Goal: Task Accomplishment & Management: Use online tool/utility

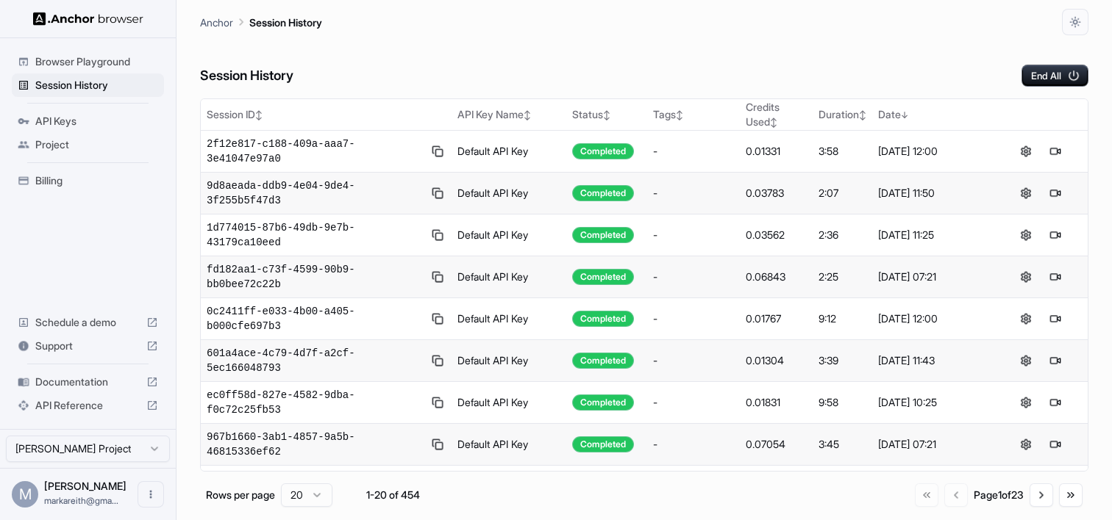
click at [110, 63] on span "Browser Playground" at bounding box center [96, 61] width 123 height 15
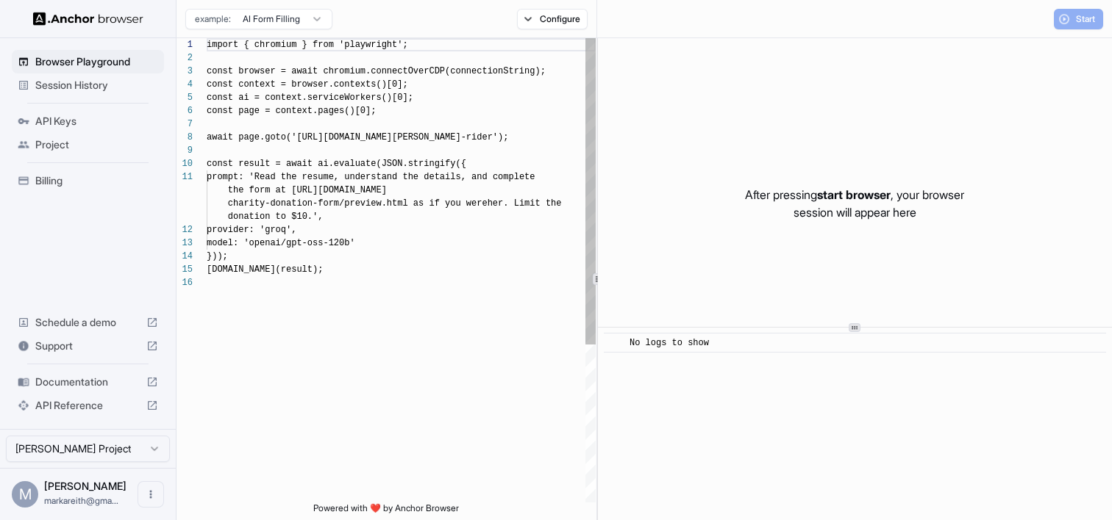
scroll to position [132, 0]
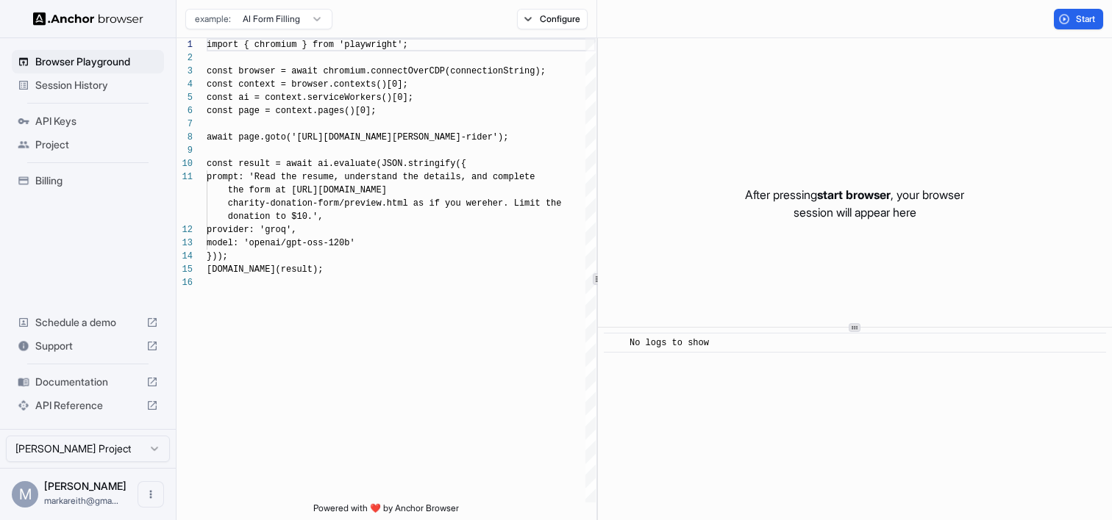
click at [307, 27] on html "Browser Playground Session History API Keys Project Billing Schedule a demo Sup…" at bounding box center [556, 260] width 1112 height 520
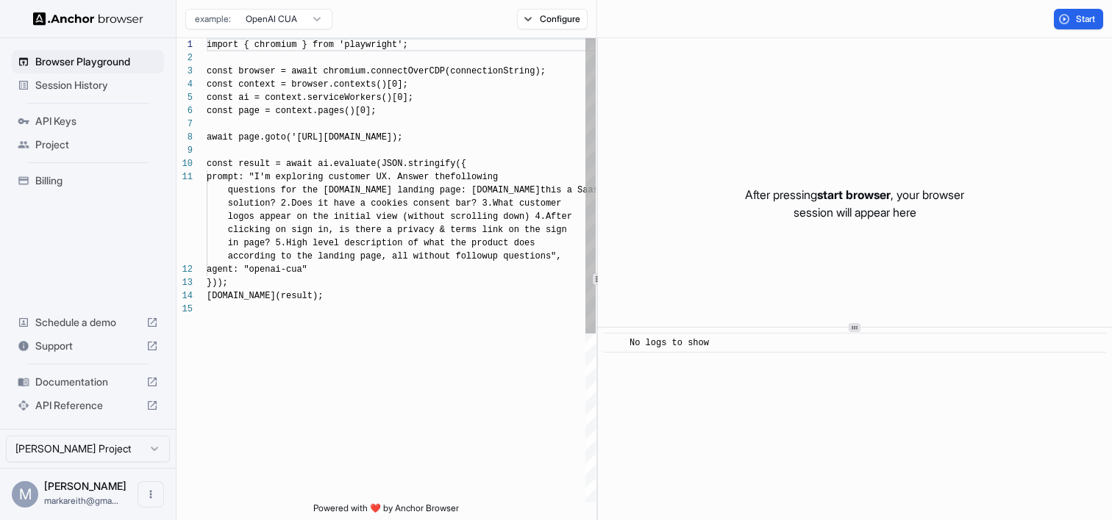
scroll to position [93, 0]
drag, startPoint x: 436, startPoint y: 137, endPoint x: 361, endPoint y: 136, distance: 75.0
click at [361, 136] on div "import { chromium } from 'playwright'; const browser = await chromium.connectOv…" at bounding box center [401, 402] width 389 height 729
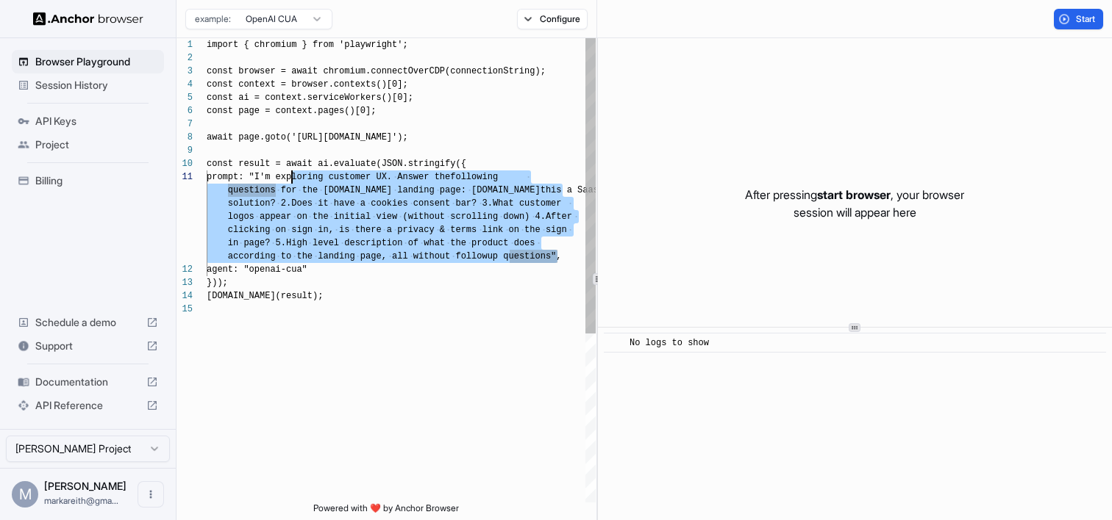
scroll to position [0, 0]
drag, startPoint x: 557, startPoint y: 260, endPoint x: 279, endPoint y: 175, distance: 290.5
click at [278, 173] on div "import { chromium } from 'playwright'; const browser = await chromium.connectOv…" at bounding box center [401, 402] width 389 height 729
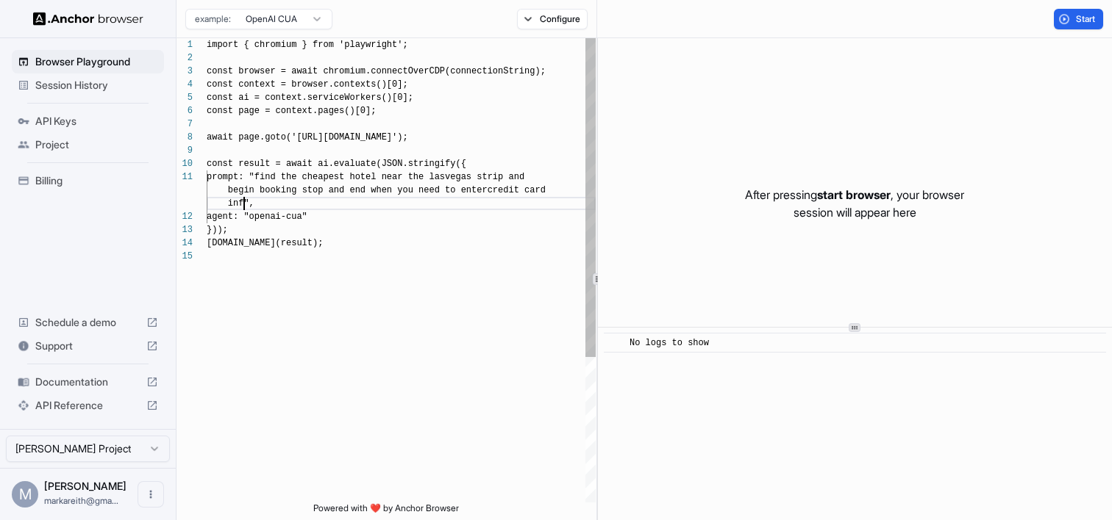
scroll to position [26, 0]
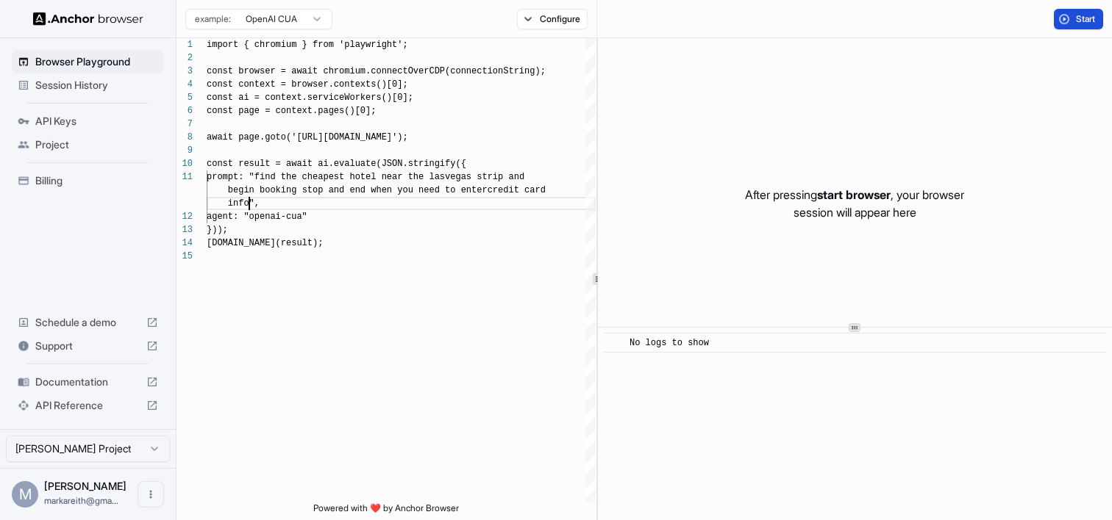
type textarea "**********"
click at [1090, 17] on span "Start" at bounding box center [1086, 19] width 21 height 12
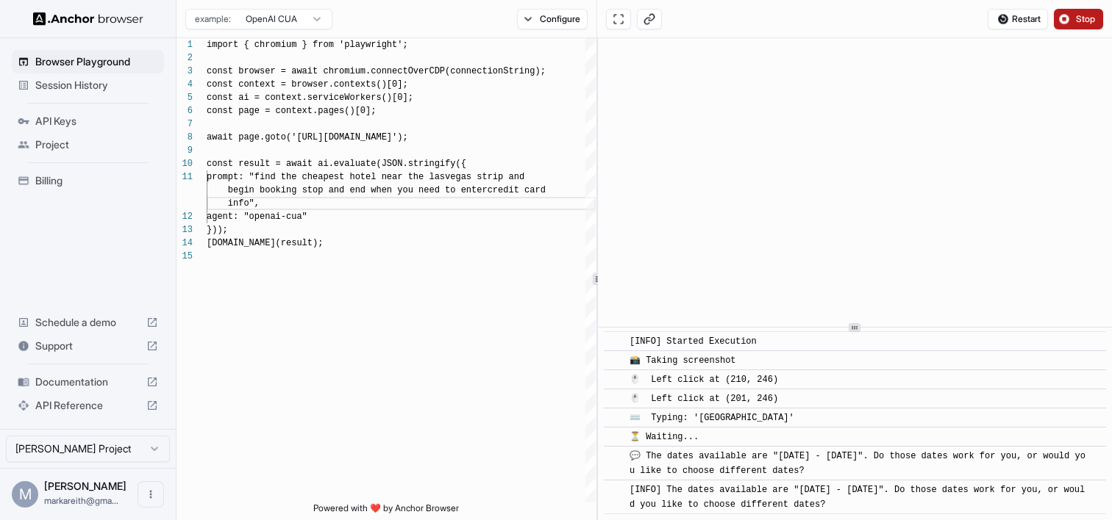
scroll to position [21, 0]
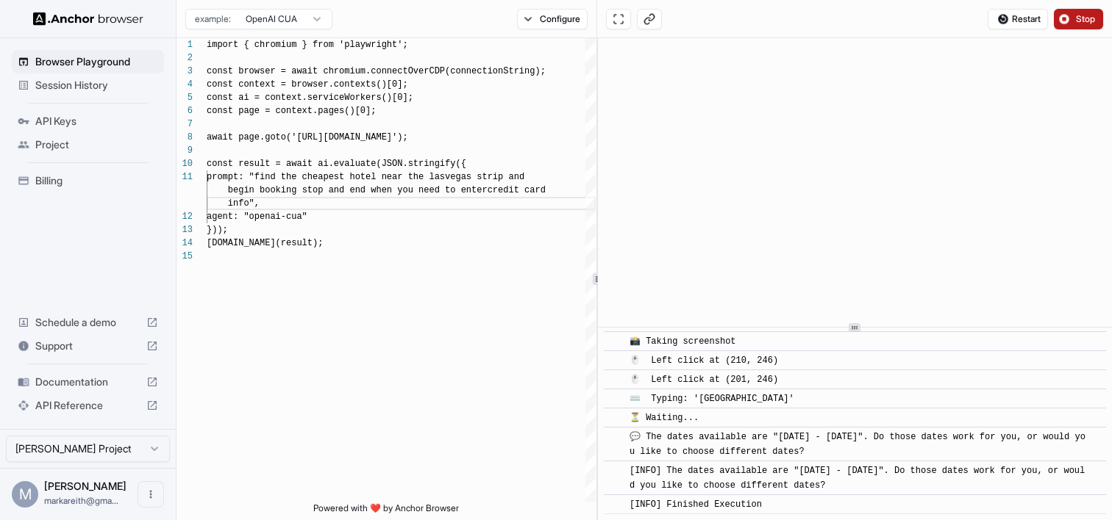
click at [1080, 24] on span "Stop" at bounding box center [1086, 19] width 21 height 12
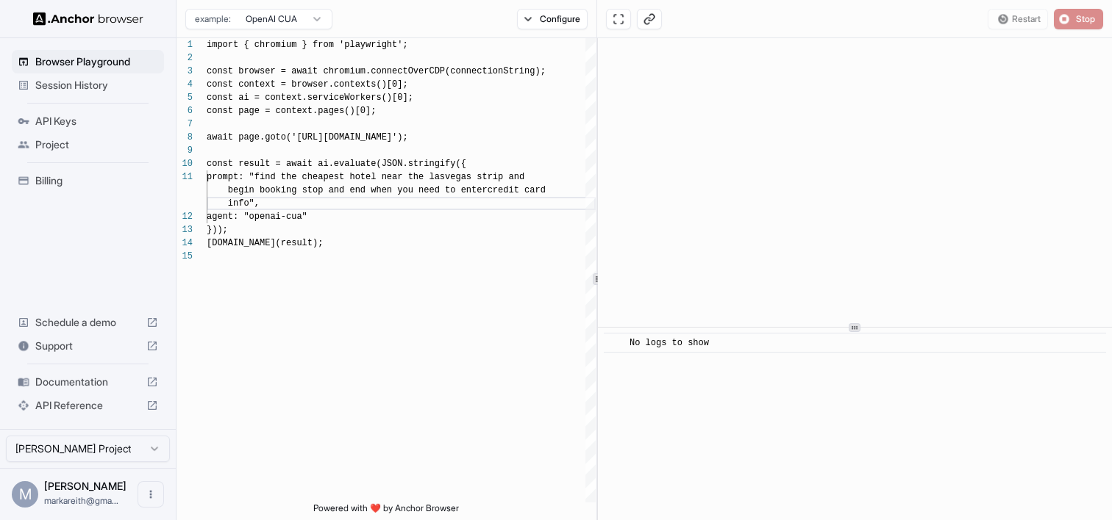
scroll to position [0, 0]
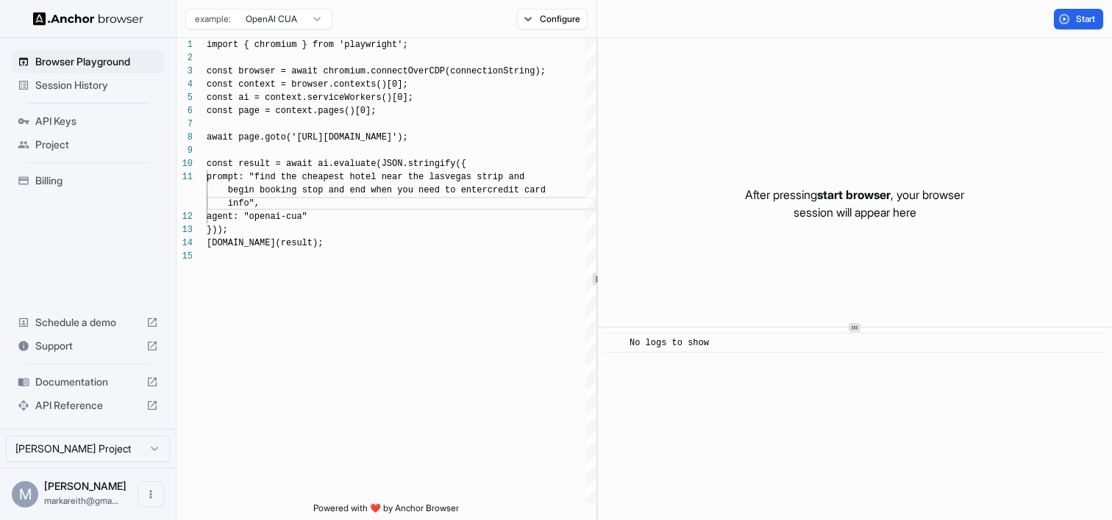
click at [90, 83] on span "Session History" at bounding box center [96, 85] width 123 height 15
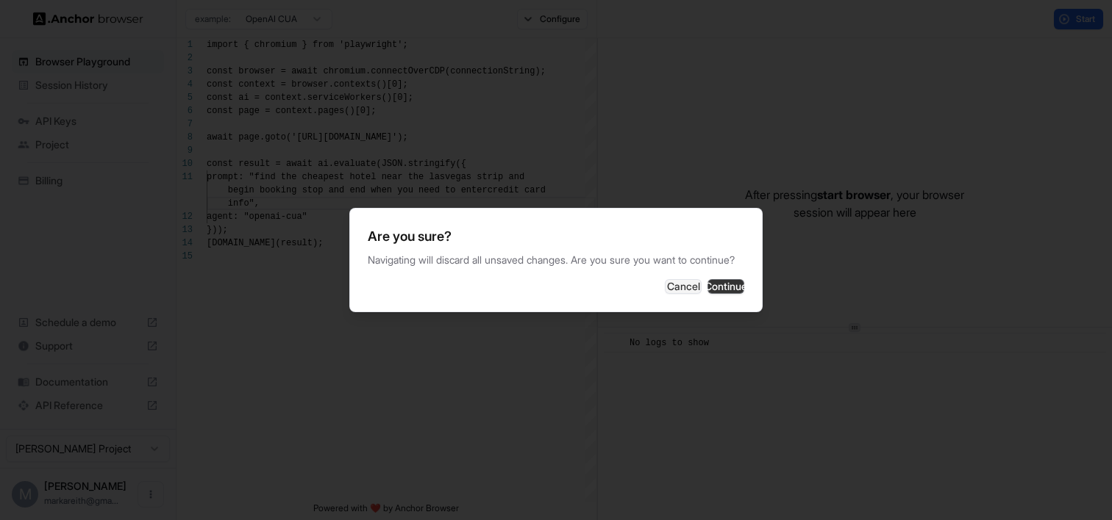
click at [722, 284] on button "Continue" at bounding box center [725, 286] width 37 height 15
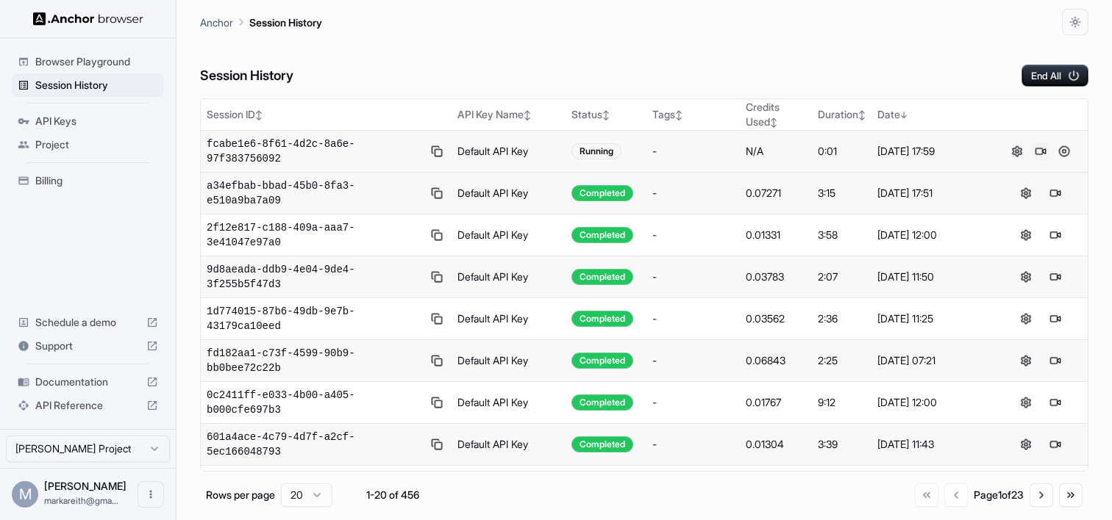
click at [1039, 150] on button at bounding box center [1040, 152] width 18 height 18
click at [1063, 154] on button at bounding box center [1064, 152] width 18 height 18
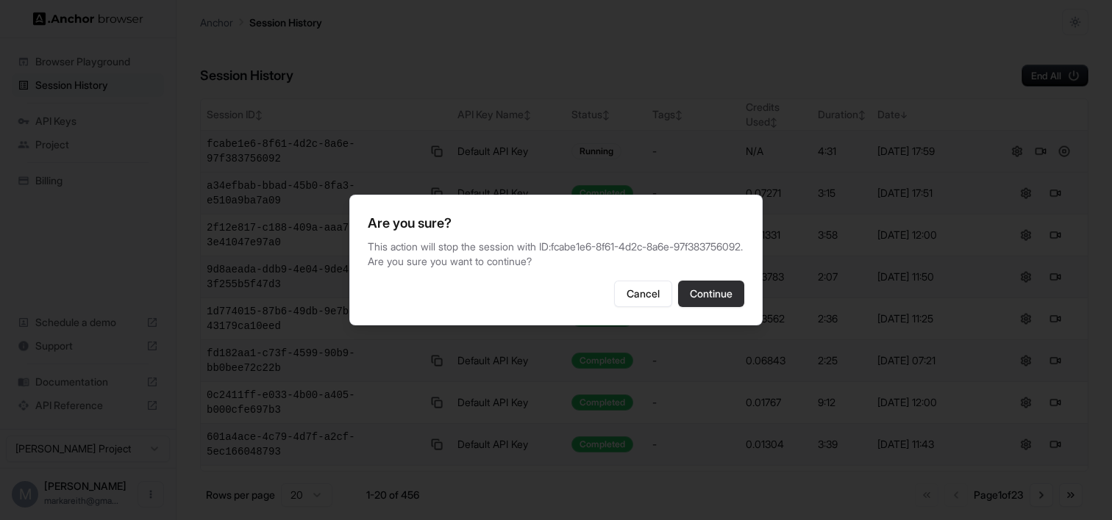
click at [715, 304] on button "Continue" at bounding box center [711, 294] width 66 height 26
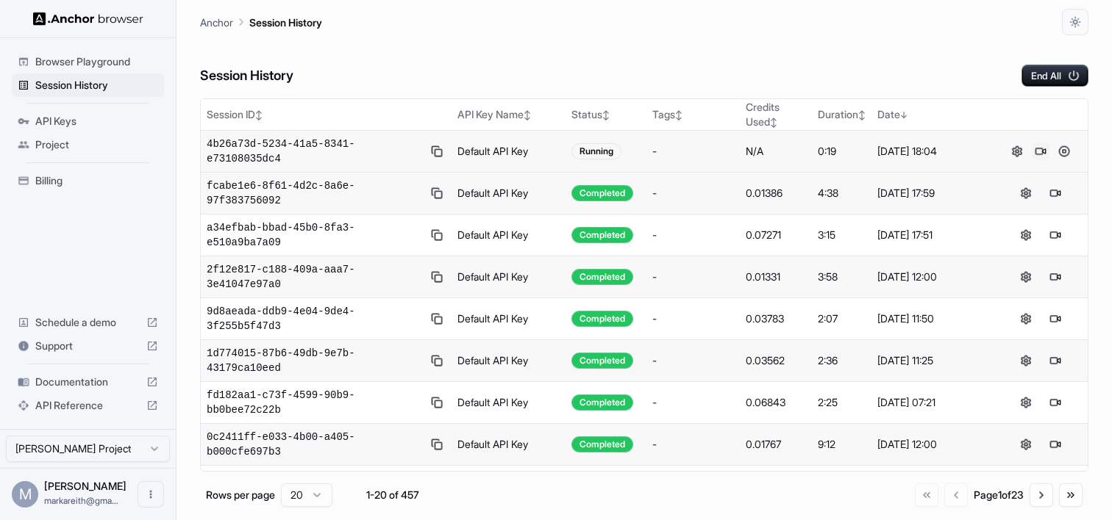
click at [1038, 151] on button at bounding box center [1040, 152] width 18 height 18
click at [1041, 148] on button at bounding box center [1040, 152] width 18 height 18
click at [1064, 156] on button at bounding box center [1064, 152] width 18 height 18
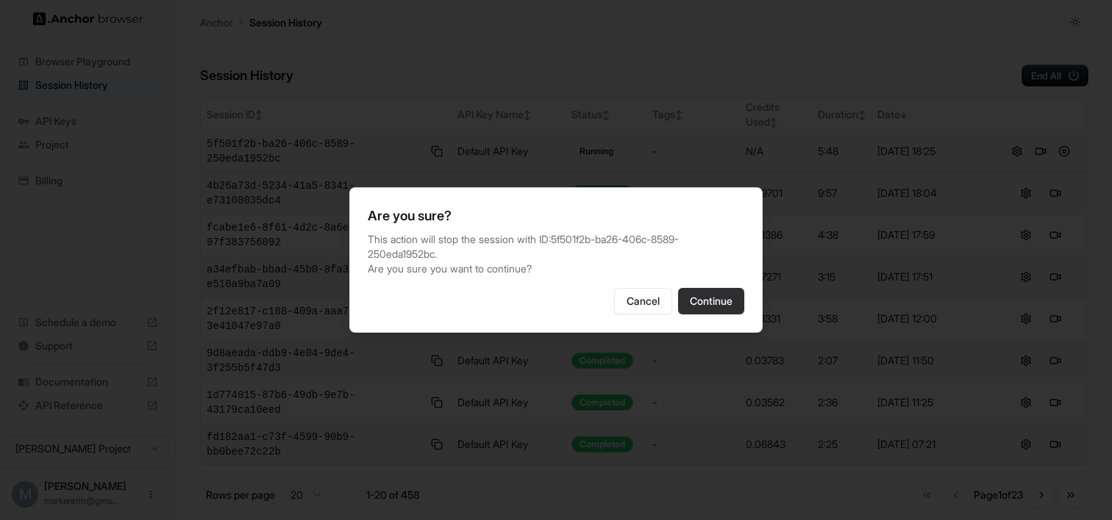
click at [704, 308] on button "Continue" at bounding box center [711, 301] width 66 height 26
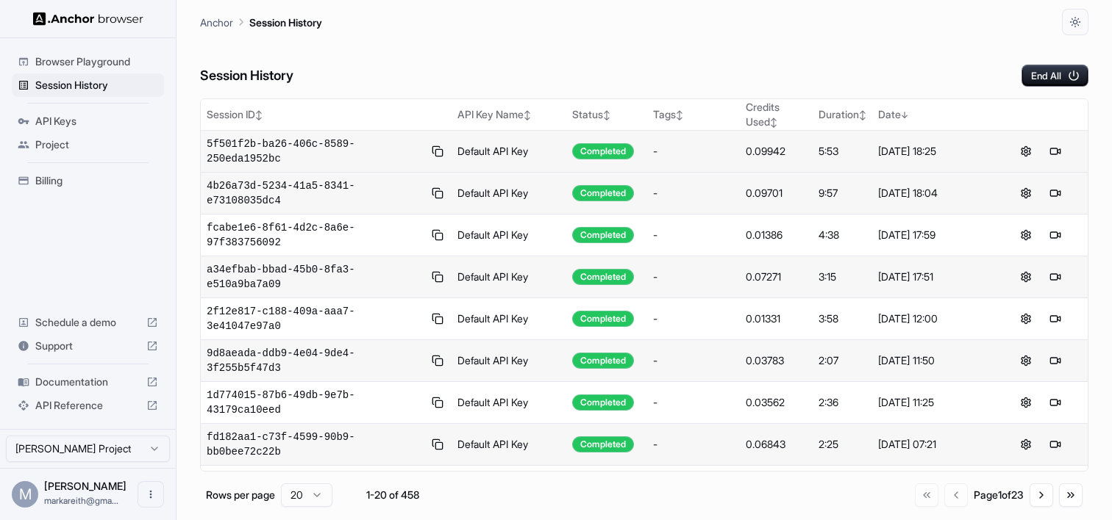
click at [72, 352] on span "Support" at bounding box center [87, 346] width 105 height 15
click at [102, 383] on span "Documentation" at bounding box center [87, 382] width 105 height 15
click at [1031, 154] on button at bounding box center [1026, 152] width 18 height 18
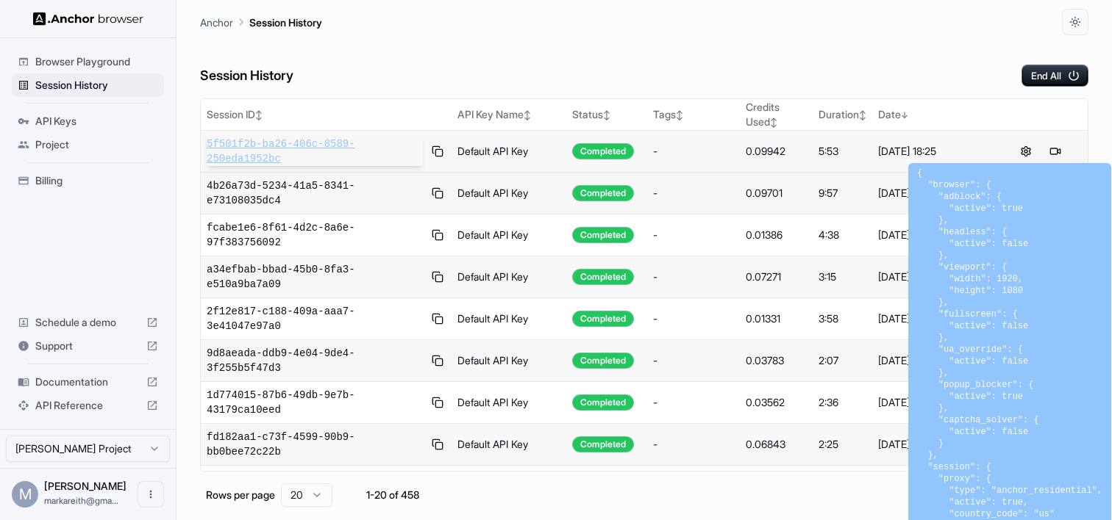
click at [281, 157] on span "5f501f2b-ba26-406c-8589-250eda1952bc" at bounding box center [315, 151] width 216 height 29
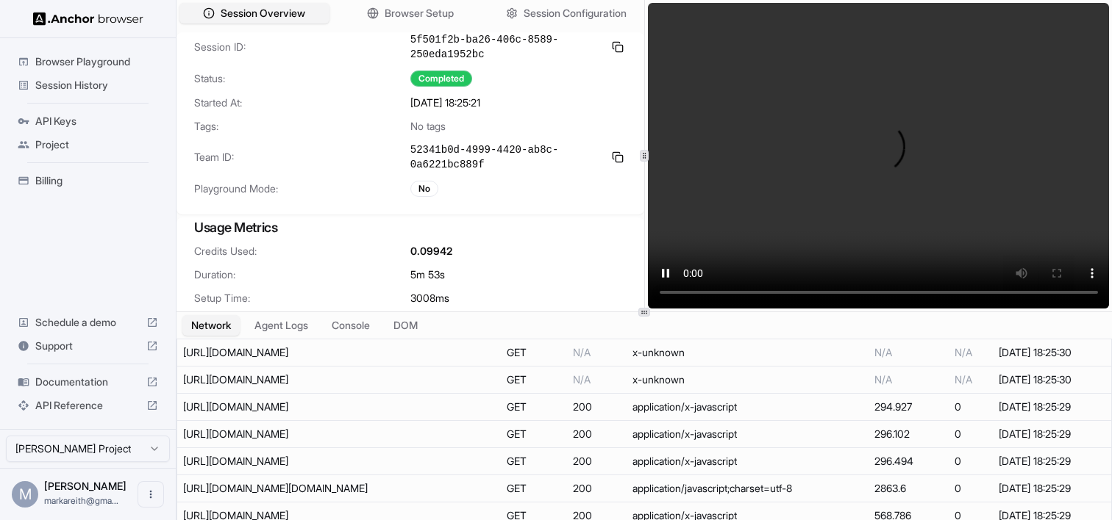
scroll to position [745, 0]
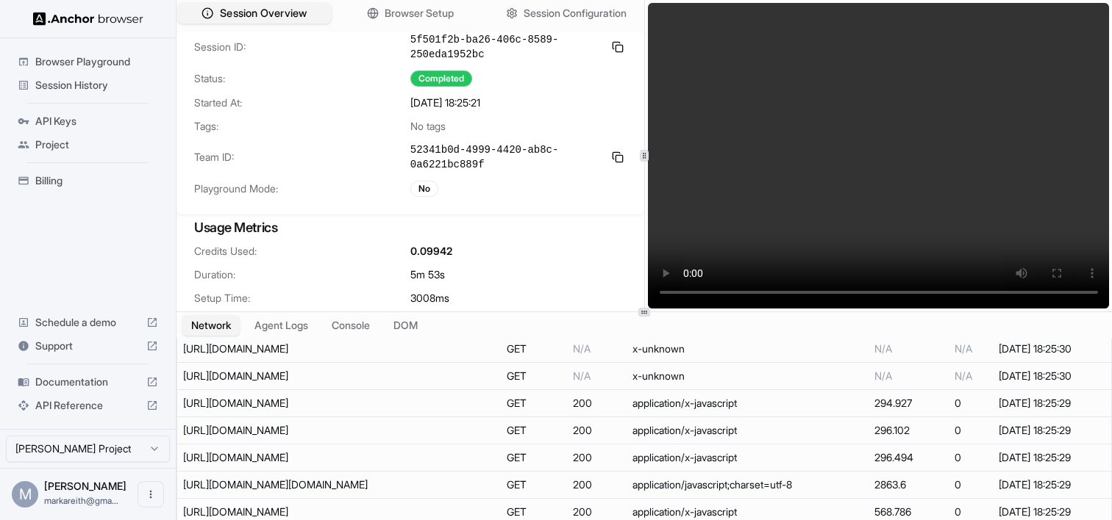
click at [258, 20] on span "Session Overview" at bounding box center [263, 13] width 87 height 15
click at [405, 17] on span "Browser Setup" at bounding box center [419, 13] width 71 height 15
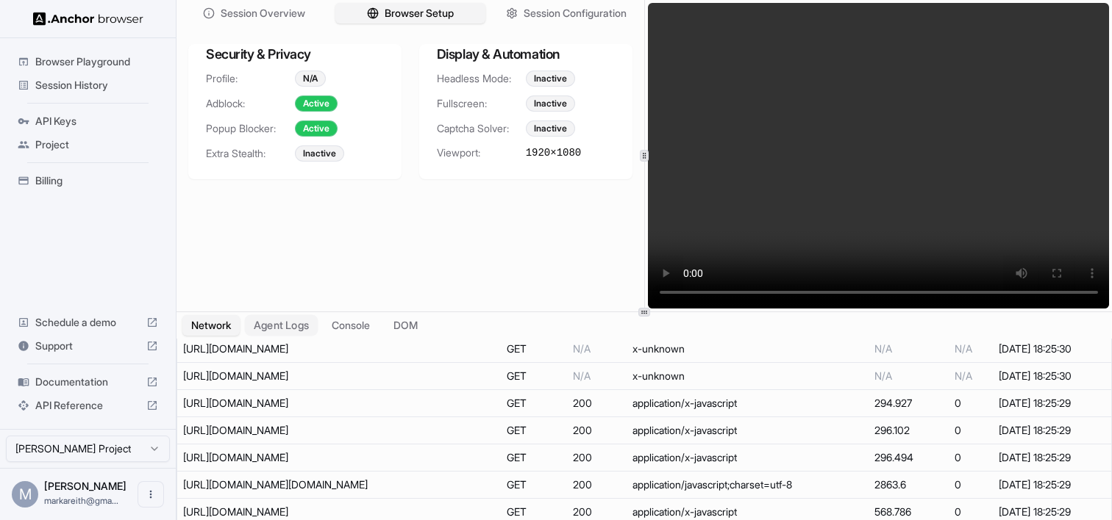
click at [292, 327] on button "Agent Logs" at bounding box center [282, 325] width 74 height 21
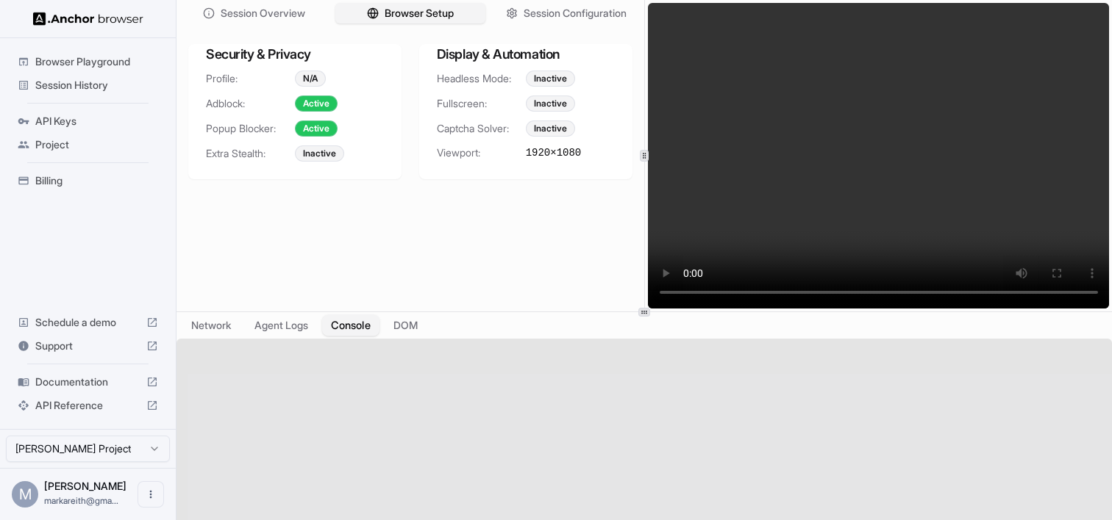
click at [363, 330] on button "Console" at bounding box center [350, 325] width 57 height 21
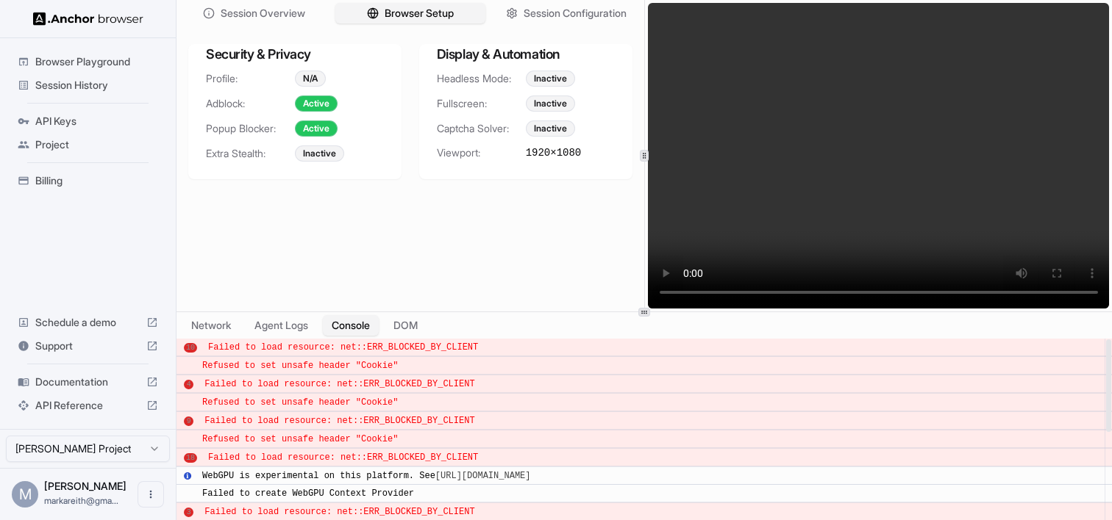
click at [431, 378] on div "Failed to load resource: net::ERR_BLOCKED_BY_CLIENT" at bounding box center [649, 384] width 891 height 13
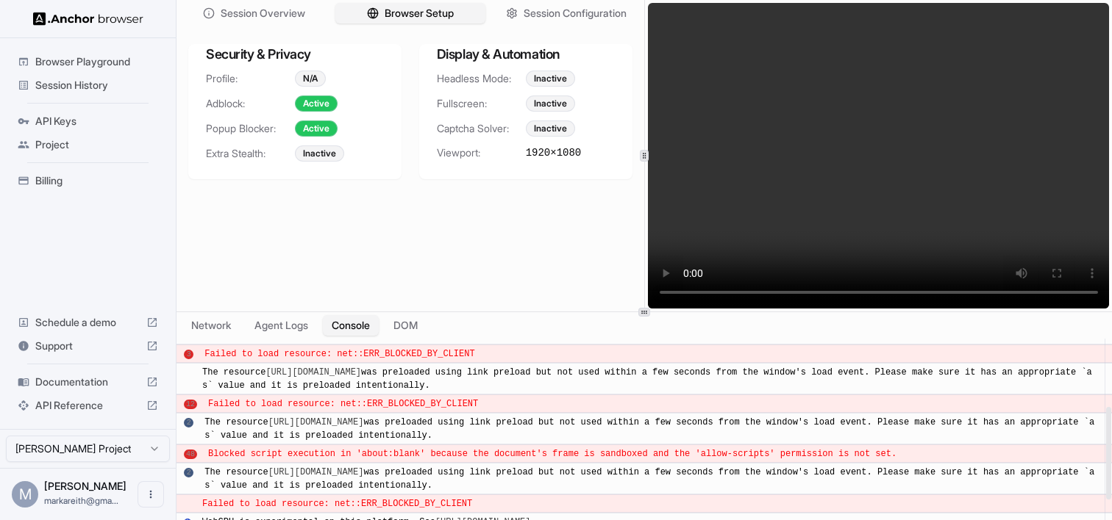
scroll to position [160, 0]
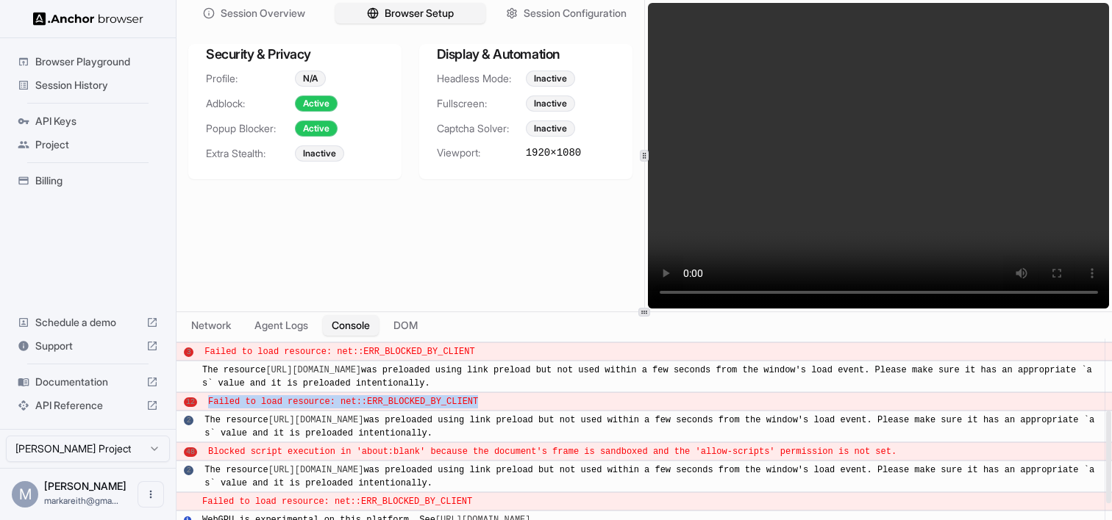
drag, startPoint x: 485, startPoint y: 416, endPoint x: 210, endPoint y: 413, distance: 275.7
click at [209, 409] on div "Failed to load resource: net::ERR_BLOCKED_BY_CLIENT" at bounding box center [651, 402] width 887 height 13
copy span "Failed to load resource: net::ERR_BLOCKED_BY_CLIENT"
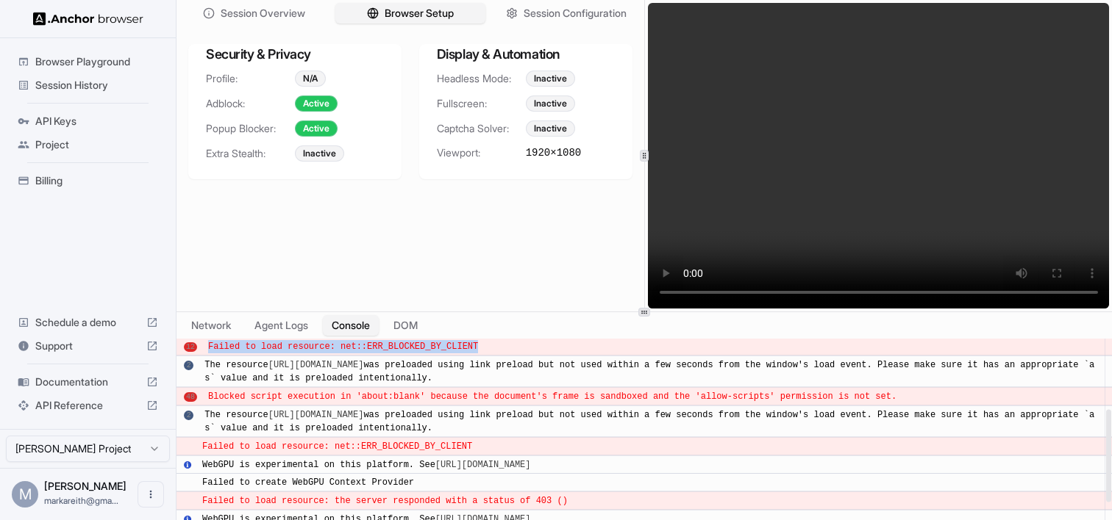
scroll to position [0, 0]
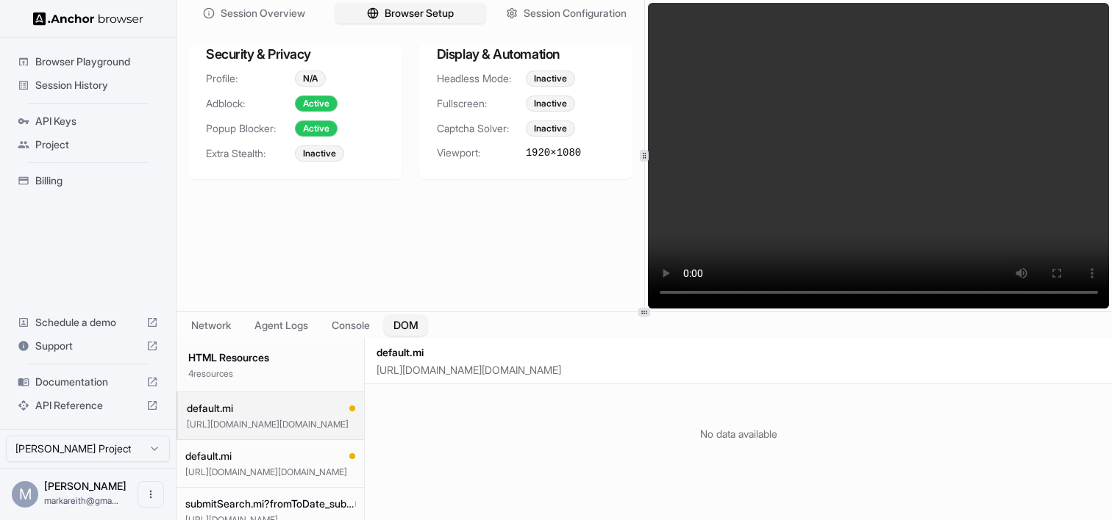
click at [404, 332] on button "DOM" at bounding box center [405, 325] width 43 height 21
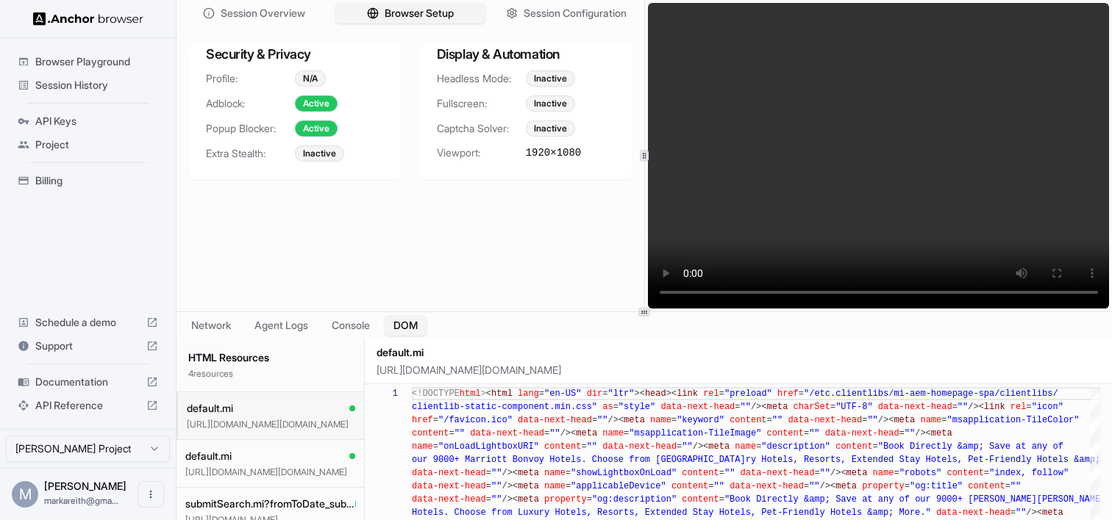
scroll to position [37, 0]
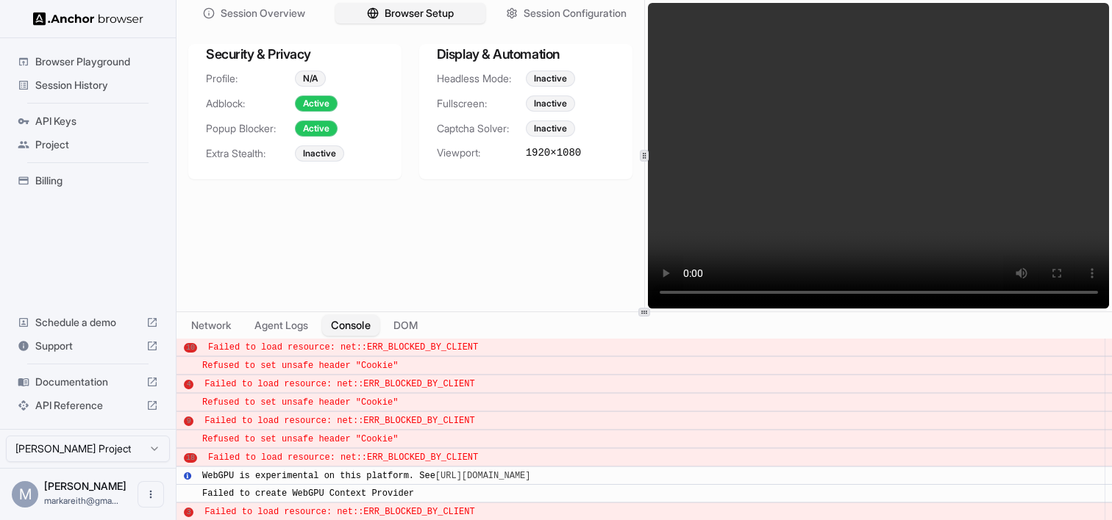
click at [362, 325] on button "Console" at bounding box center [350, 325] width 57 height 21
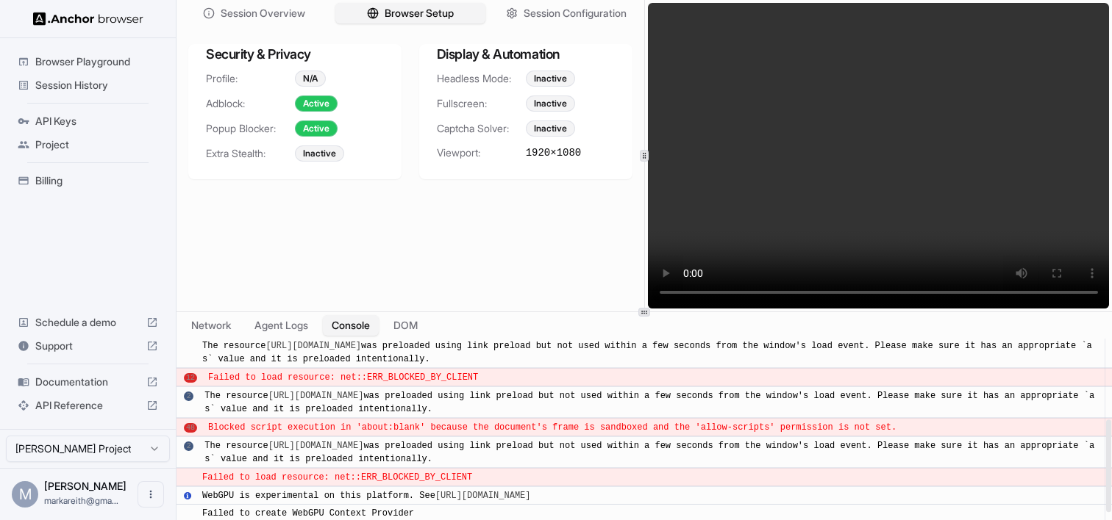
scroll to position [0, 0]
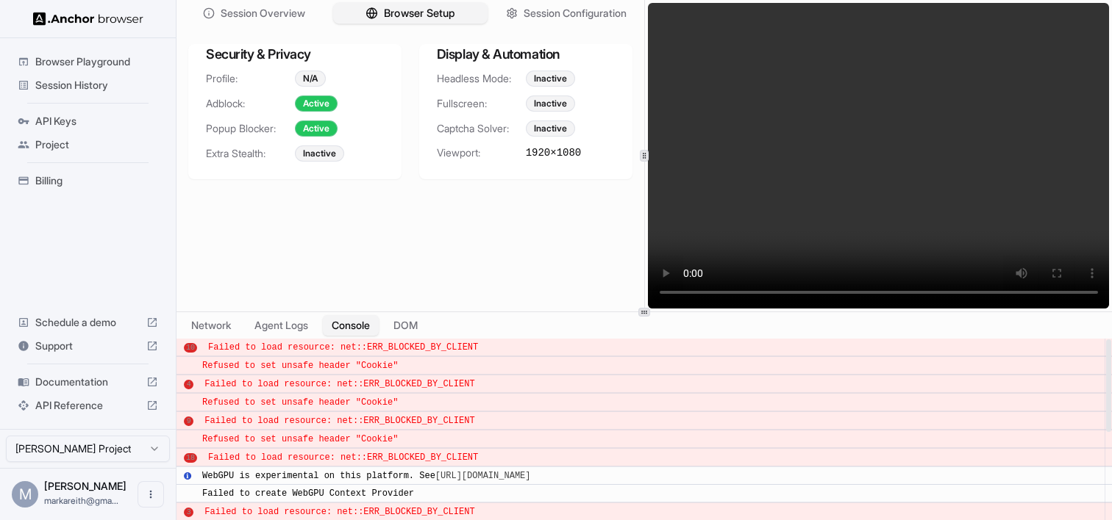
click at [432, 15] on span "Browser Setup" at bounding box center [419, 13] width 71 height 15
click at [527, 9] on span "Session Configuration" at bounding box center [575, 13] width 106 height 15
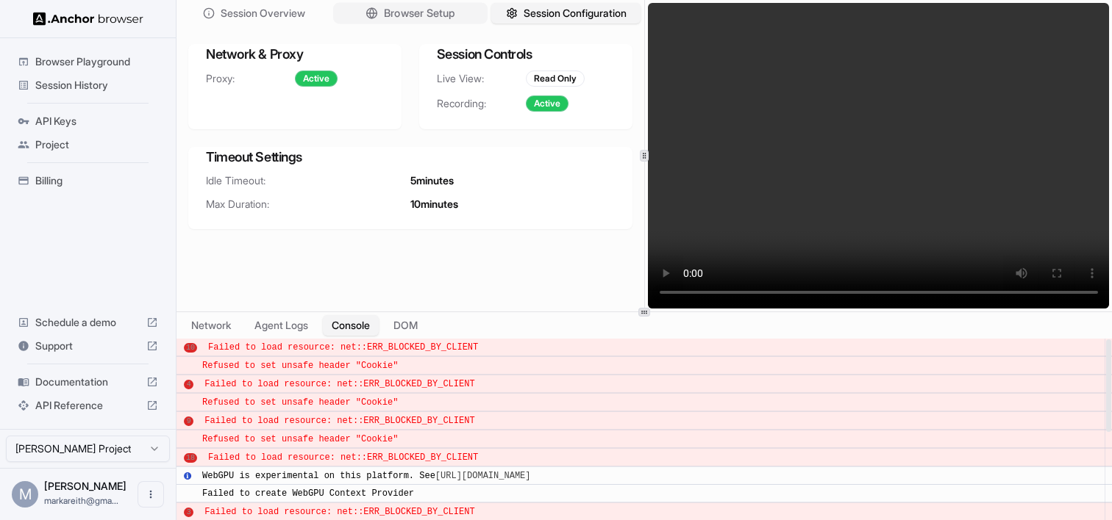
click at [448, 18] on span "Browser Setup" at bounding box center [419, 13] width 71 height 15
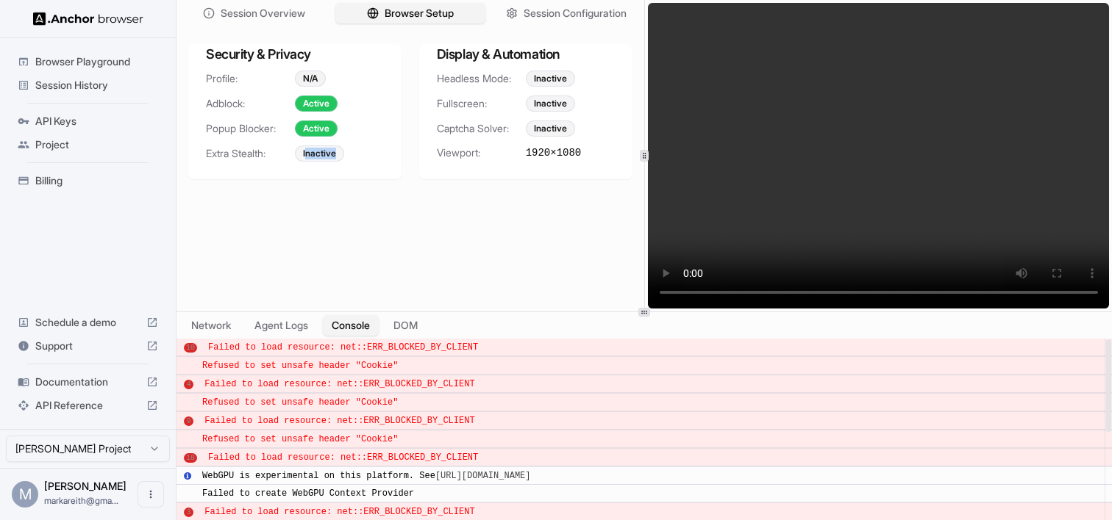
drag, startPoint x: 334, startPoint y: 156, endPoint x: 304, endPoint y: 156, distance: 30.1
click at [304, 156] on div "Inactive" at bounding box center [319, 154] width 49 height 16
click at [94, 381] on span "Documentation" at bounding box center [87, 382] width 105 height 15
click at [424, 12] on span "Browser Setup" at bounding box center [419, 13] width 71 height 15
click at [289, 17] on span "Session Overview" at bounding box center [263, 13] width 87 height 15
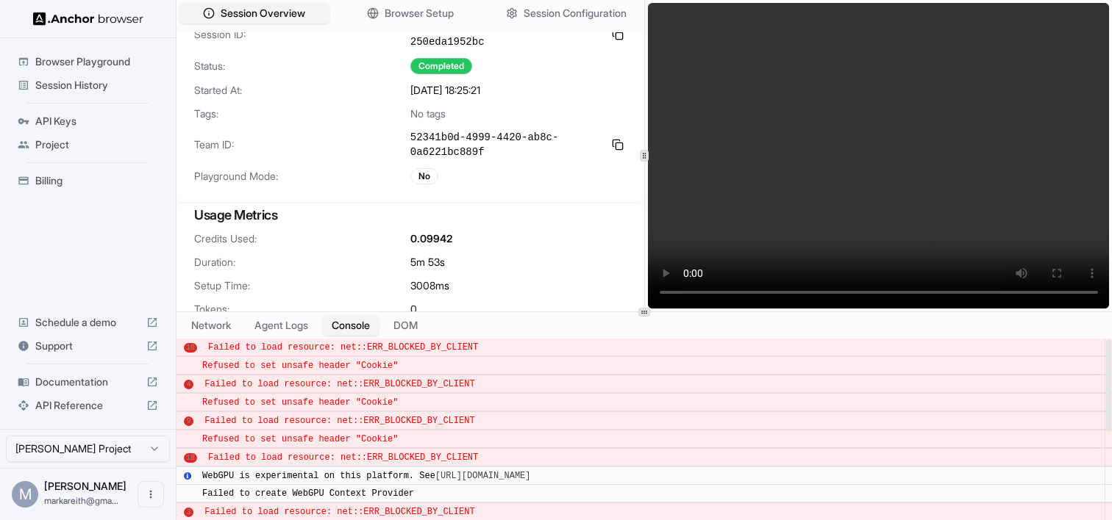
scroll to position [56, 0]
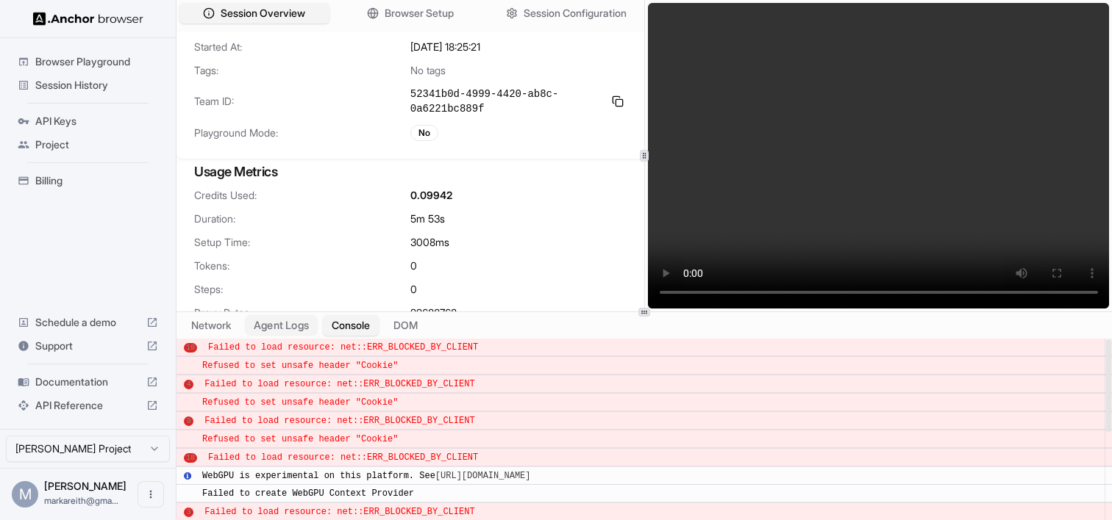
click at [271, 329] on button "Agent Logs" at bounding box center [282, 325] width 74 height 21
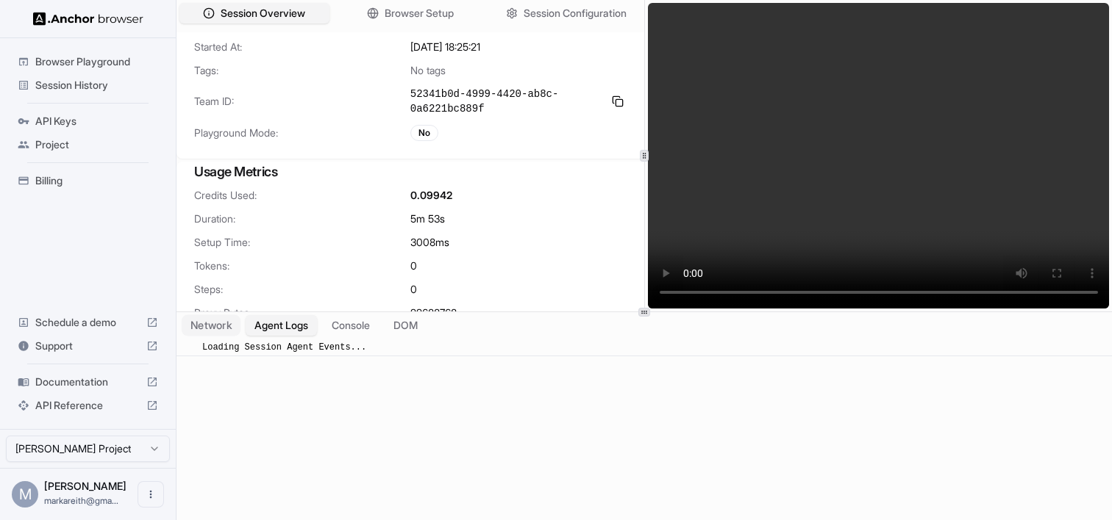
click at [219, 326] on button "Network" at bounding box center [211, 325] width 59 height 21
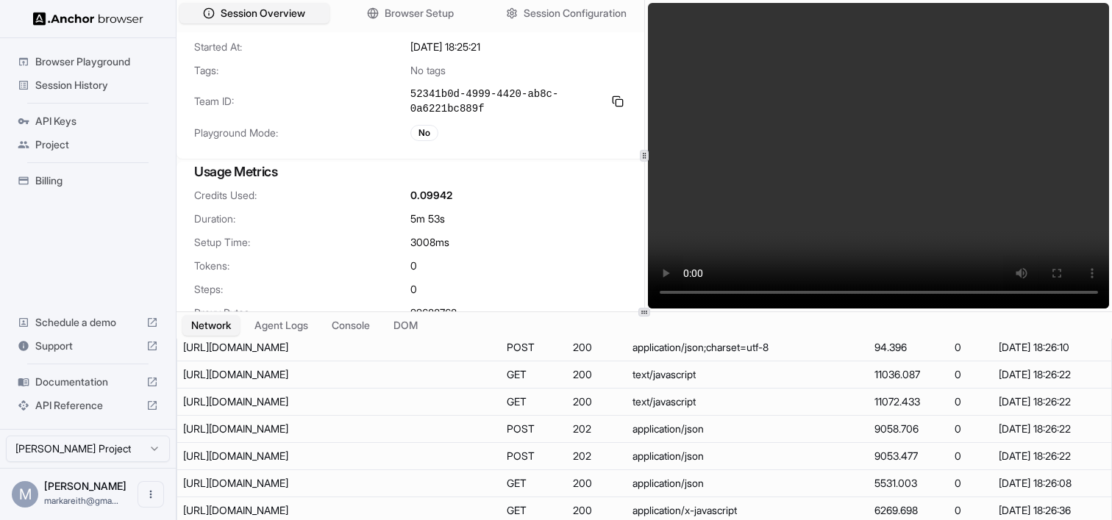
scroll to position [8395, 0]
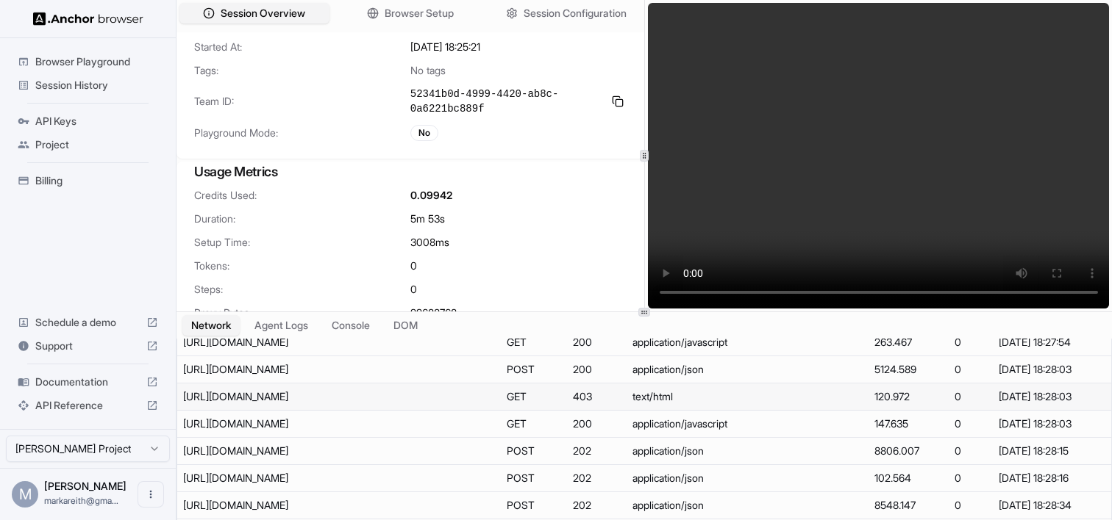
click at [378, 401] on div "https://www.marriott.com/search/submitSearch.mi?fromToDate_submit=08%2F18%2F202…" at bounding box center [293, 397] width 221 height 15
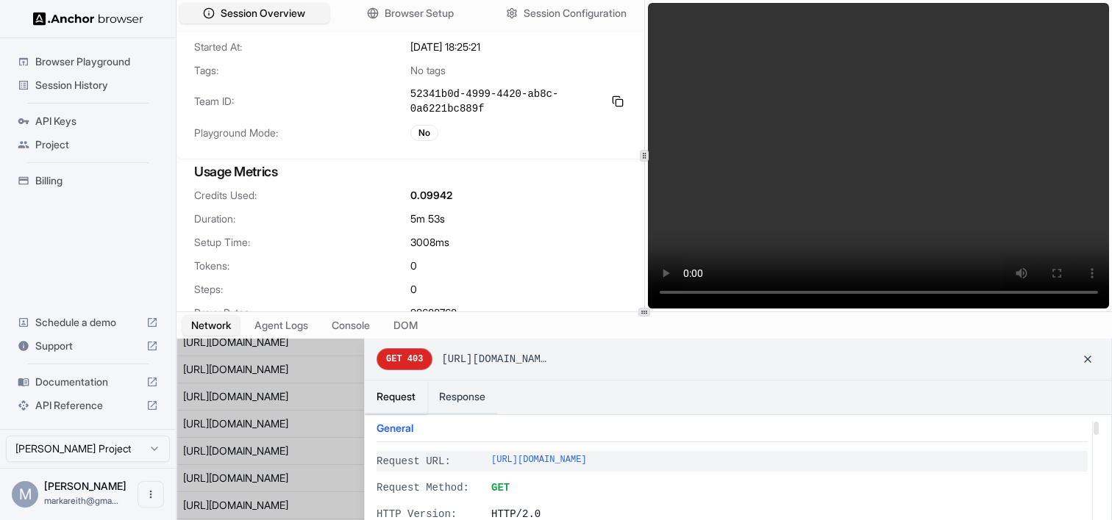
scroll to position [42, 0]
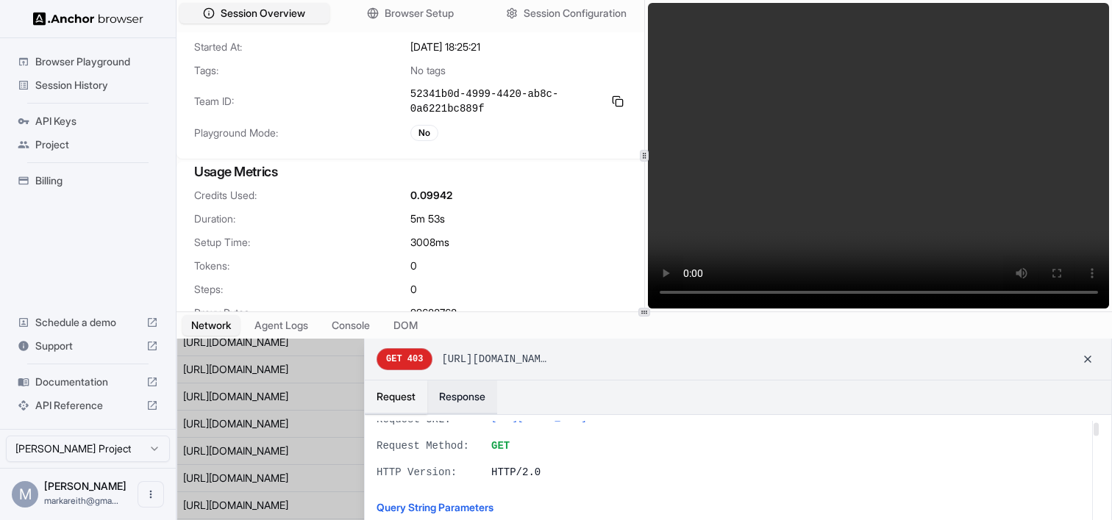
click at [461, 401] on button "Response" at bounding box center [462, 398] width 70 height 34
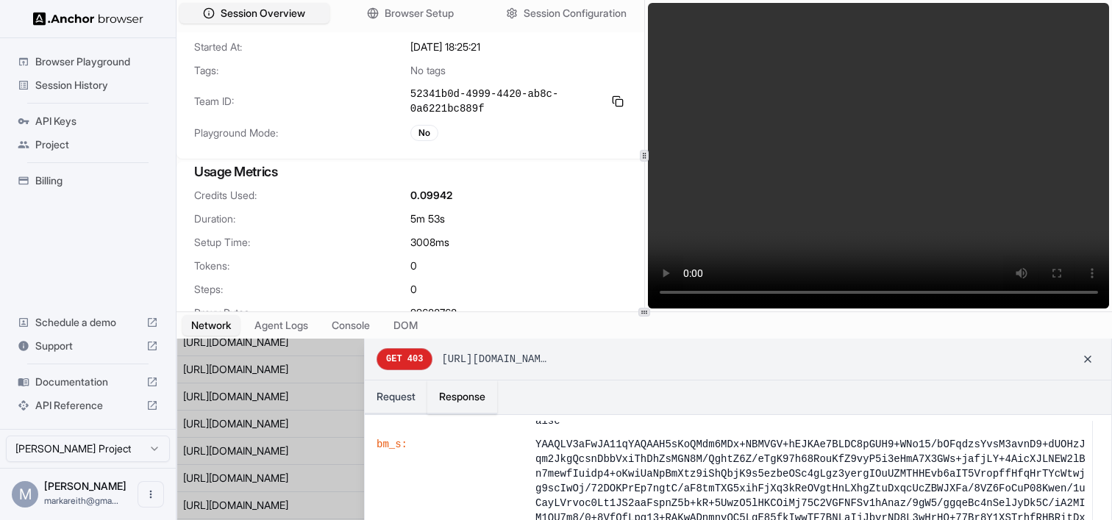
scroll to position [840, 0]
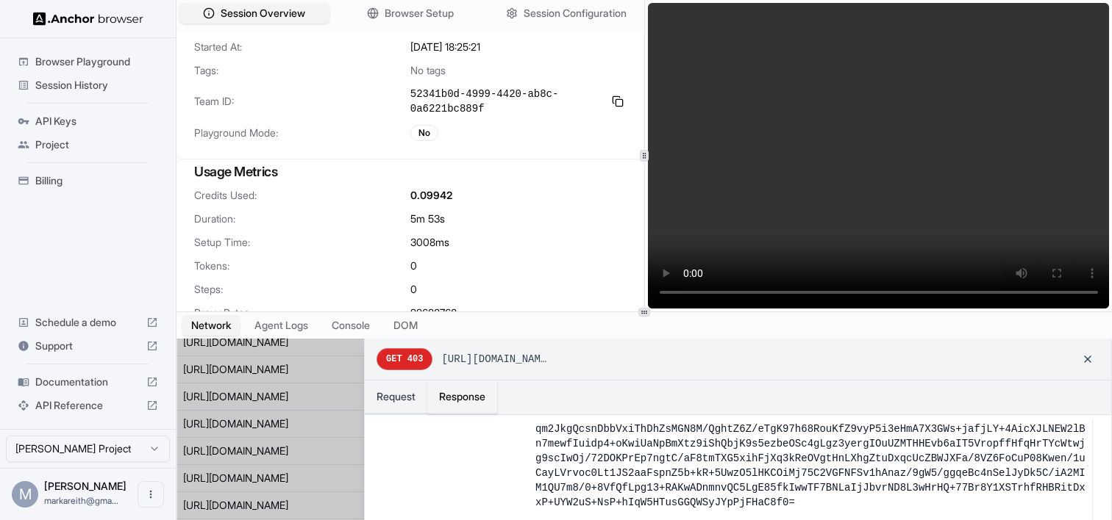
click at [445, 360] on span "https://www.marriott.com/search/submitSearch.mi?fromToDate_submit=08%2F18%2F202…" at bounding box center [494, 359] width 106 height 15
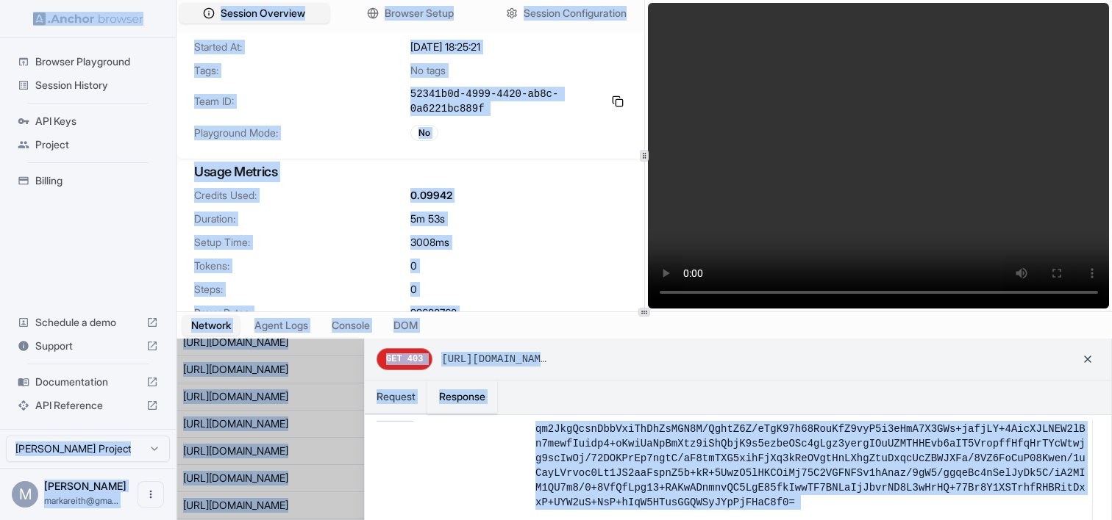
click at [445, 360] on span "https://www.marriott.com/search/submitSearch.mi?fromToDate_submit=08%2F18%2F202…" at bounding box center [494, 359] width 106 height 15
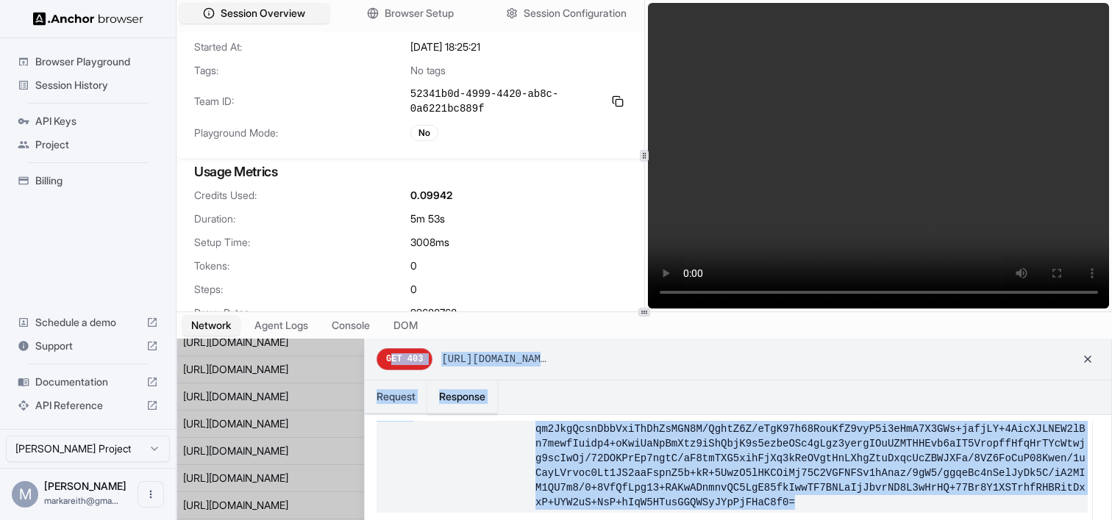
drag, startPoint x: 389, startPoint y: 357, endPoint x: 668, endPoint y: 512, distance: 319.5
click at [668, 512] on div "GET 403 https://www.marriott.com/search/submitSearch.mi?fromToDate_submit=08%2F…" at bounding box center [737, 442] width 747 height 207
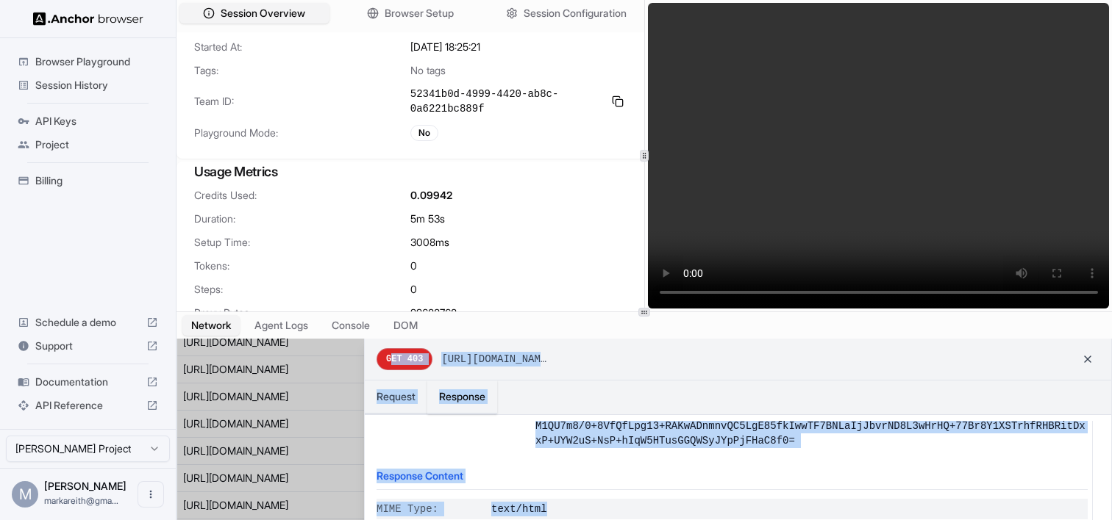
click at [637, 514] on span "text/html" at bounding box center [789, 509] width 596 height 15
copy div "ET 403 https://www.marriott.com/search/submitSearch.mi?fromToDate_submit=08%2F1…"
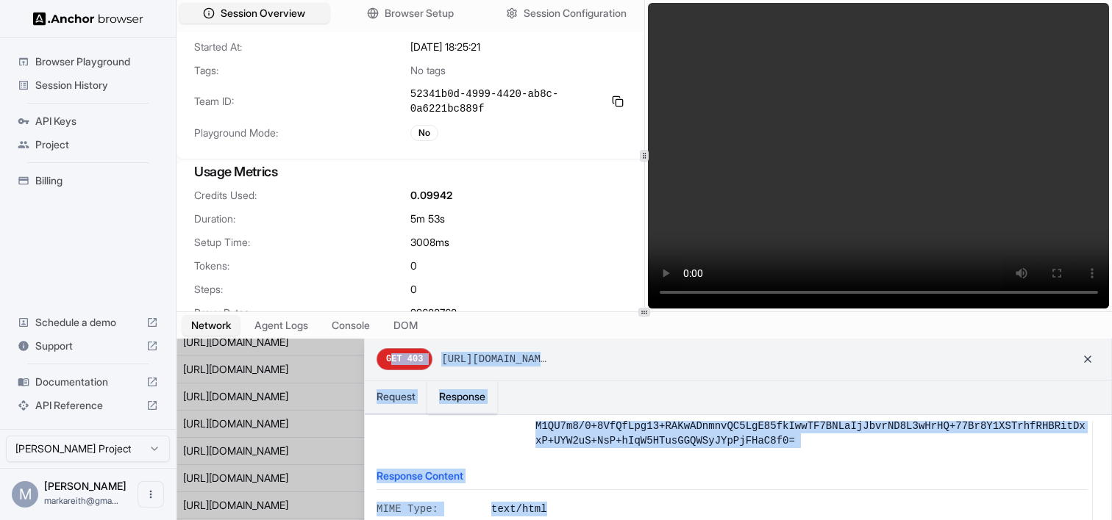
click at [684, 223] on video at bounding box center [879, 156] width 462 height 306
click at [547, 363] on span "https://www.marriott.com/search/submitSearch.mi?fromToDate_submit=08%2F18%2F202…" at bounding box center [494, 359] width 106 height 15
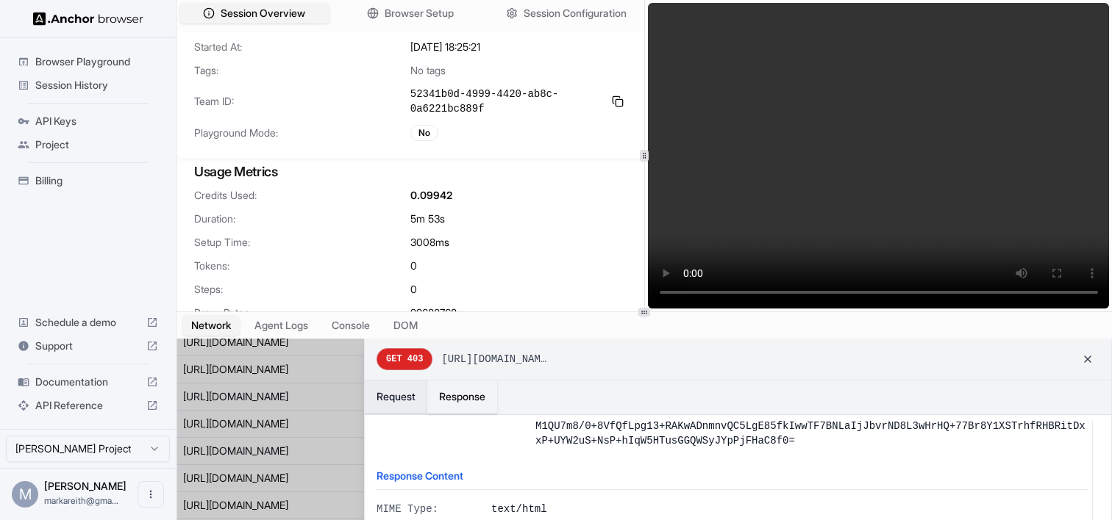
click at [399, 396] on button "Request" at bounding box center [396, 398] width 62 height 34
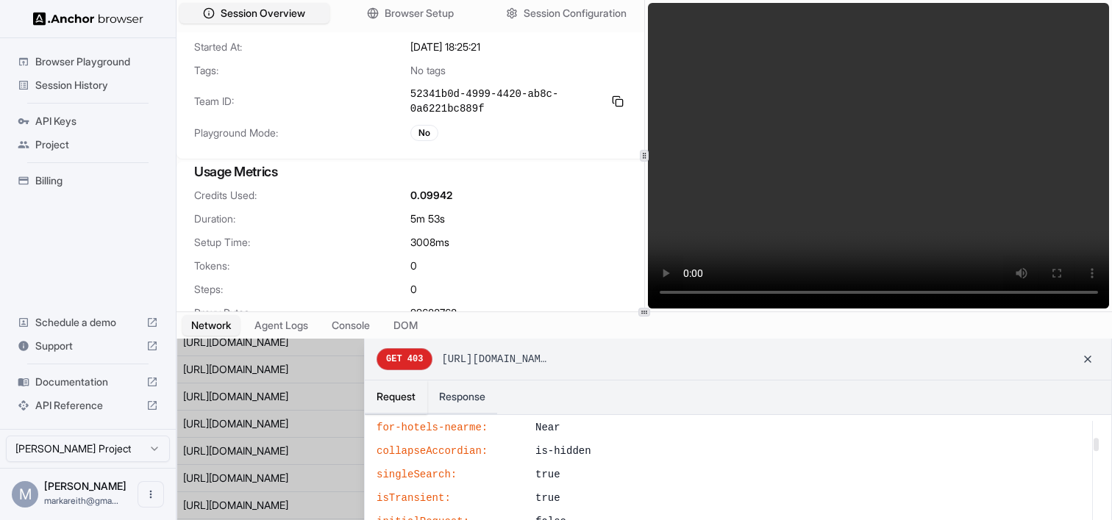
scroll to position [631, 0]
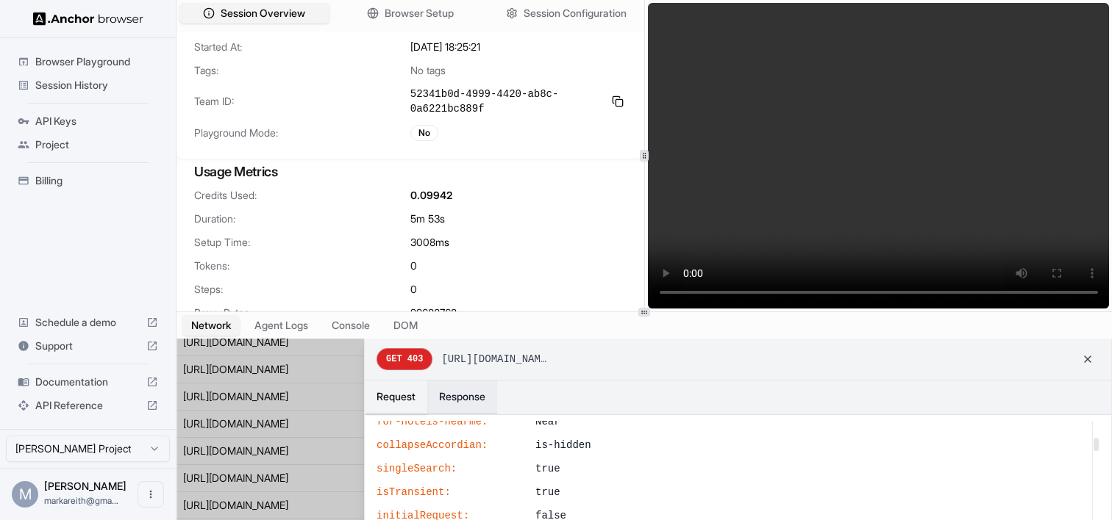
click at [462, 399] on button "Response" at bounding box center [462, 398] width 70 height 34
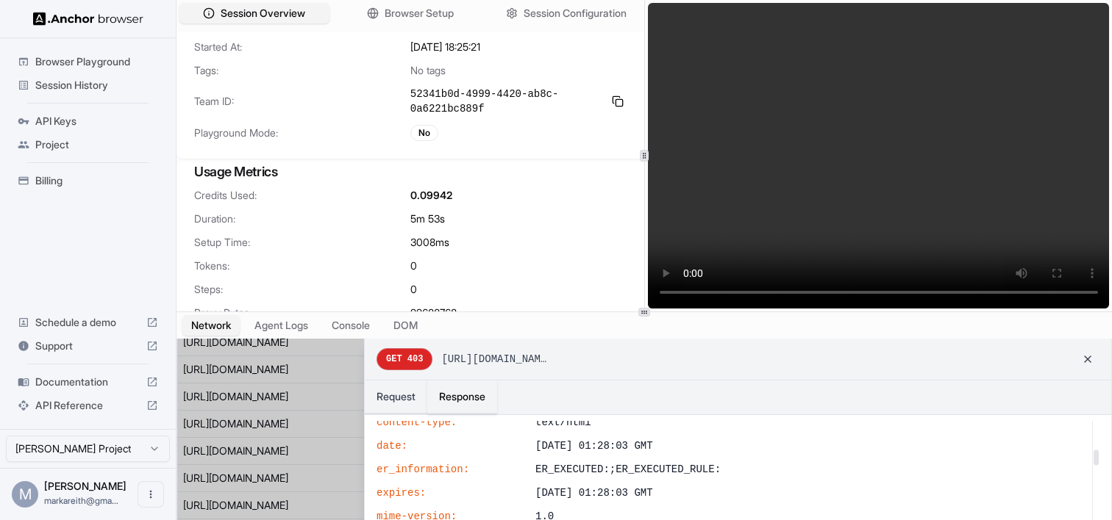
scroll to position [240, 0]
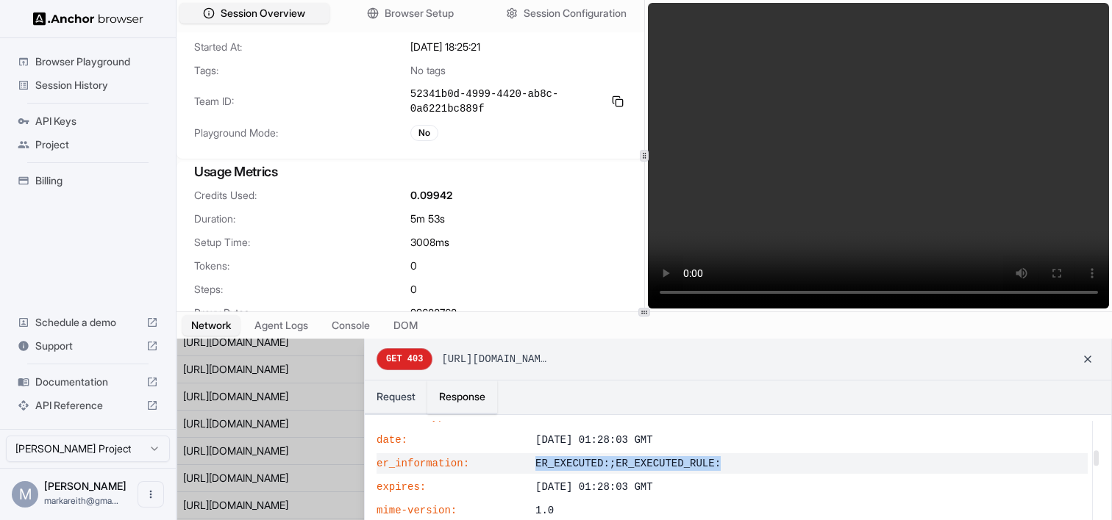
drag, startPoint x: 534, startPoint y: 460, endPoint x: 743, endPoint y: 470, distance: 209.0
click at [743, 471] on span "ER_EXECUTED:;ER_EXECUTED_RULE:" at bounding box center [811, 464] width 552 height 15
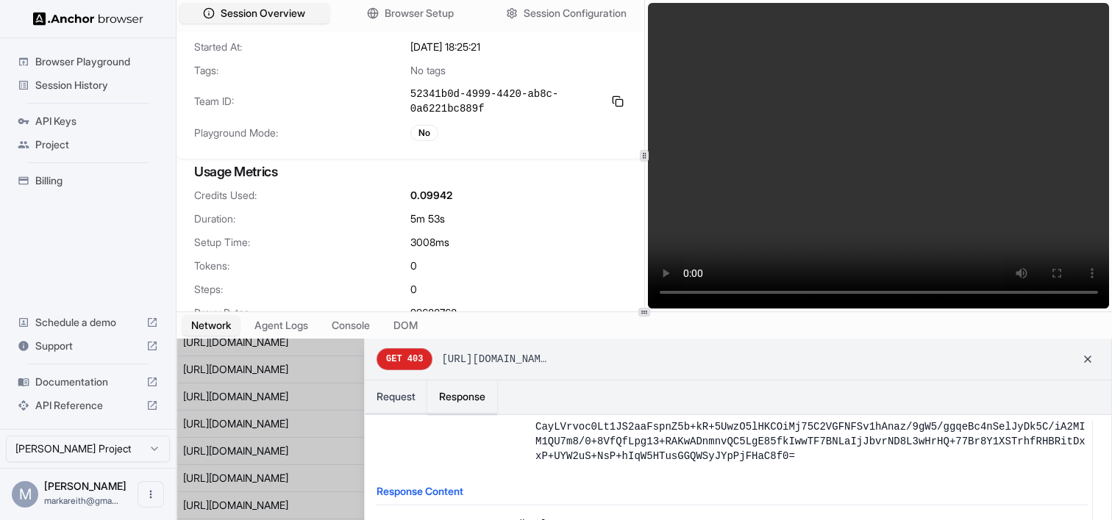
scroll to position [901, 0]
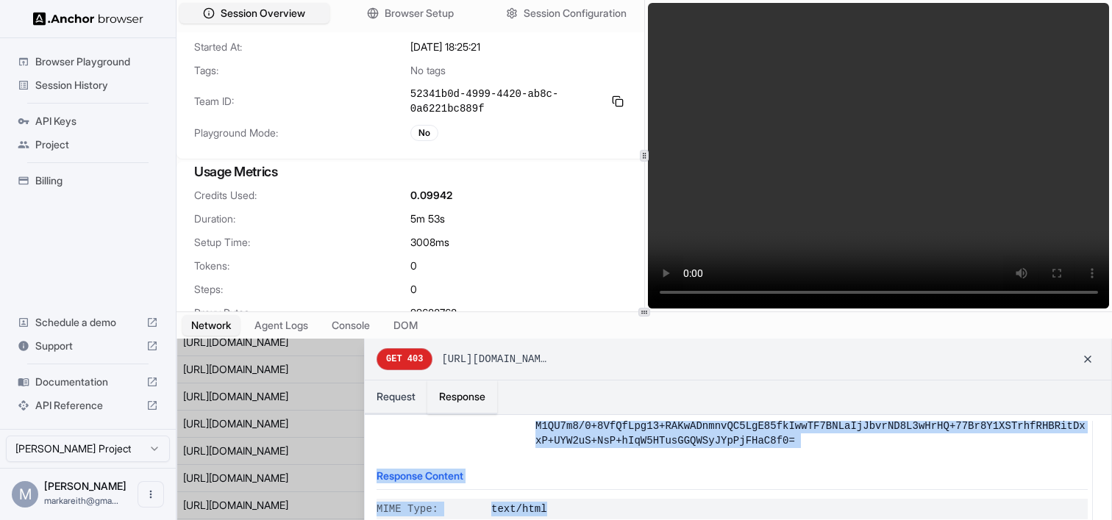
click at [580, 509] on span "text/html" at bounding box center [789, 509] width 596 height 15
copy div "ER_EXECUTED:;ER_EXECUTED_RULE: expires : Wed, 13 Aug 2025 01:28:03 GMT mime-ver…"
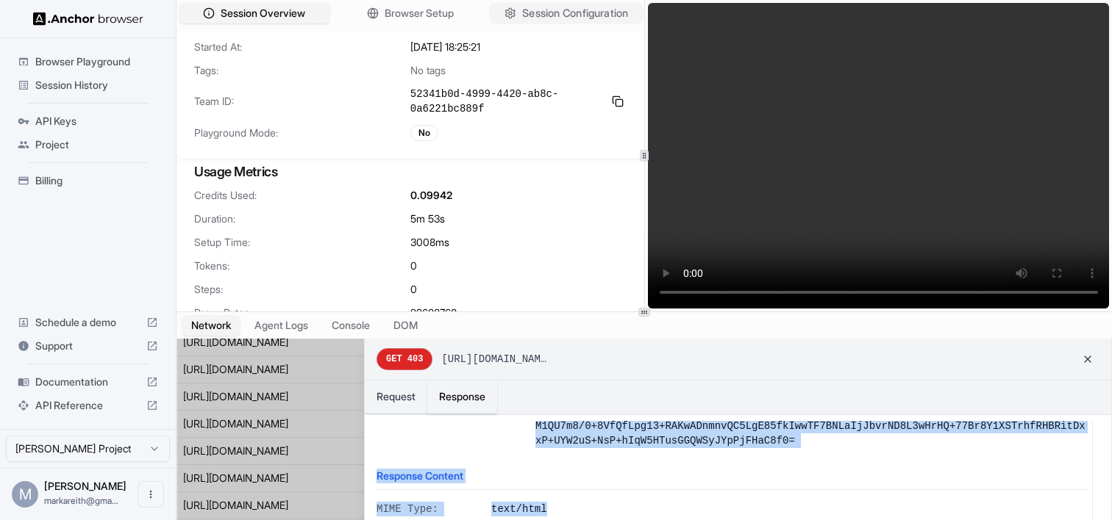
click at [550, 12] on span "Session Configuration" at bounding box center [575, 13] width 106 height 15
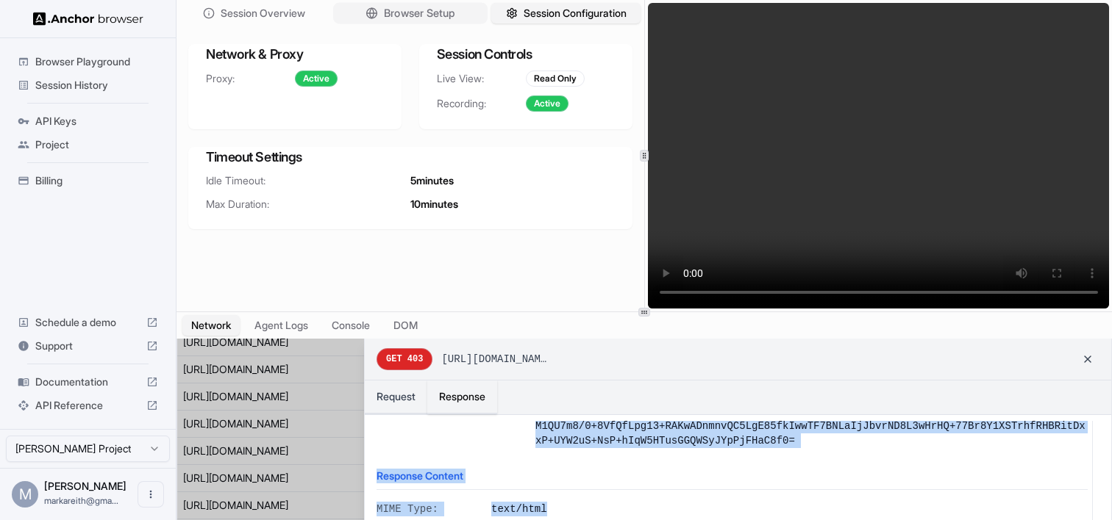
click at [398, 21] on button "Browser Setup" at bounding box center [410, 13] width 154 height 21
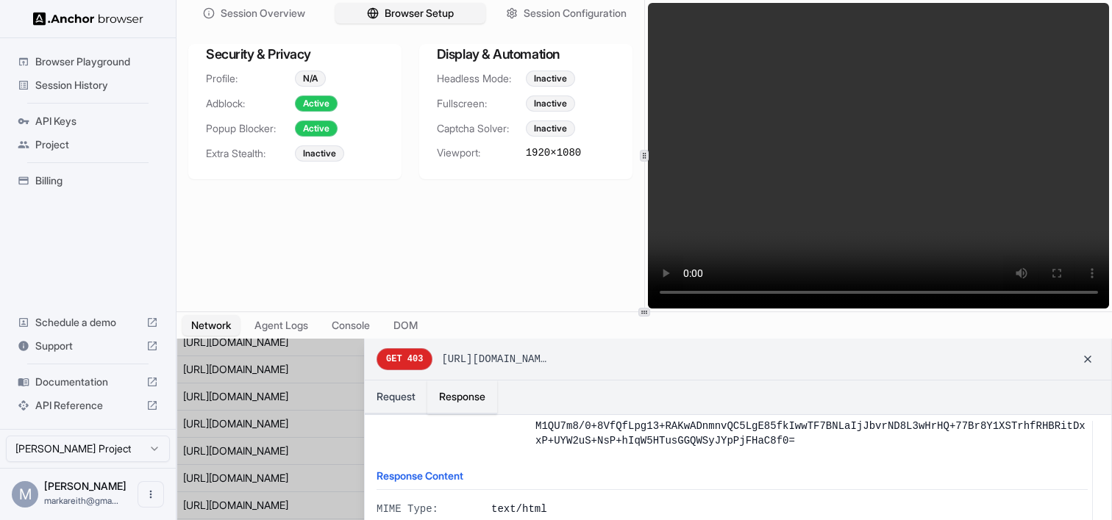
click at [290, 26] on div "Session Overview Browser Setup Session Configuration" at bounding box center [410, 13] width 468 height 26
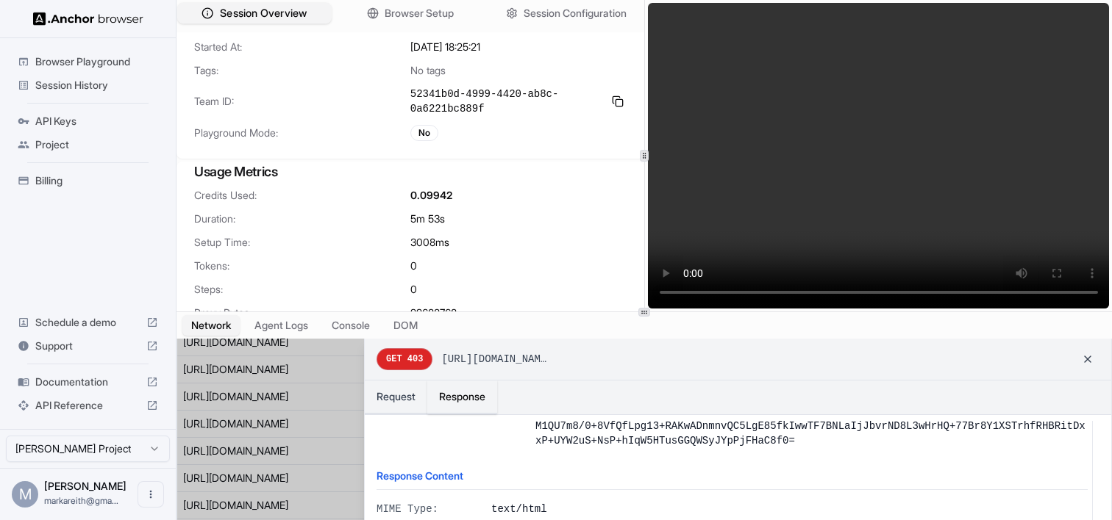
click at [290, 18] on span "Session Overview" at bounding box center [263, 13] width 87 height 15
click at [299, 324] on button "Agent Logs" at bounding box center [282, 325] width 74 height 21
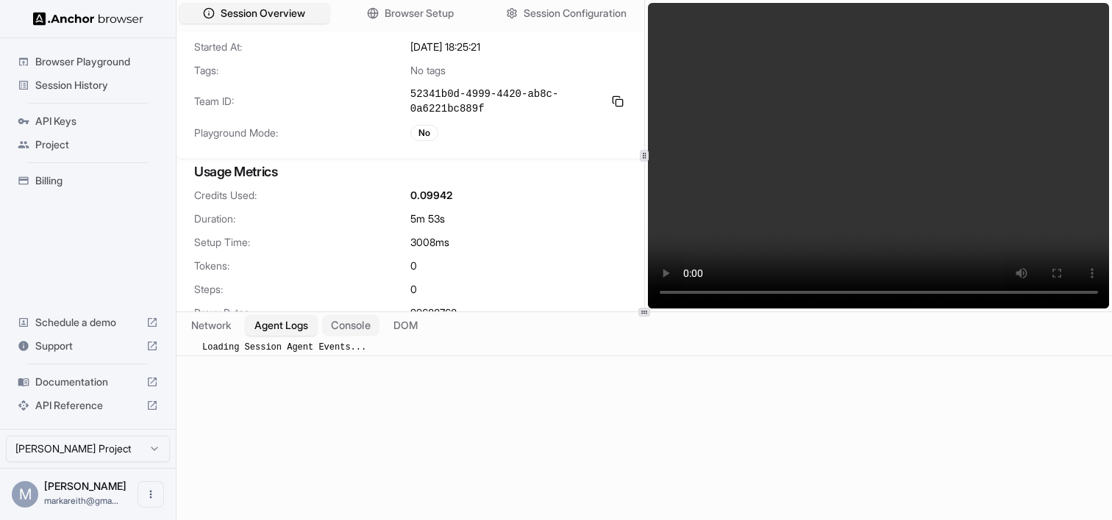
click at [346, 324] on button "Console" at bounding box center [350, 325] width 57 height 21
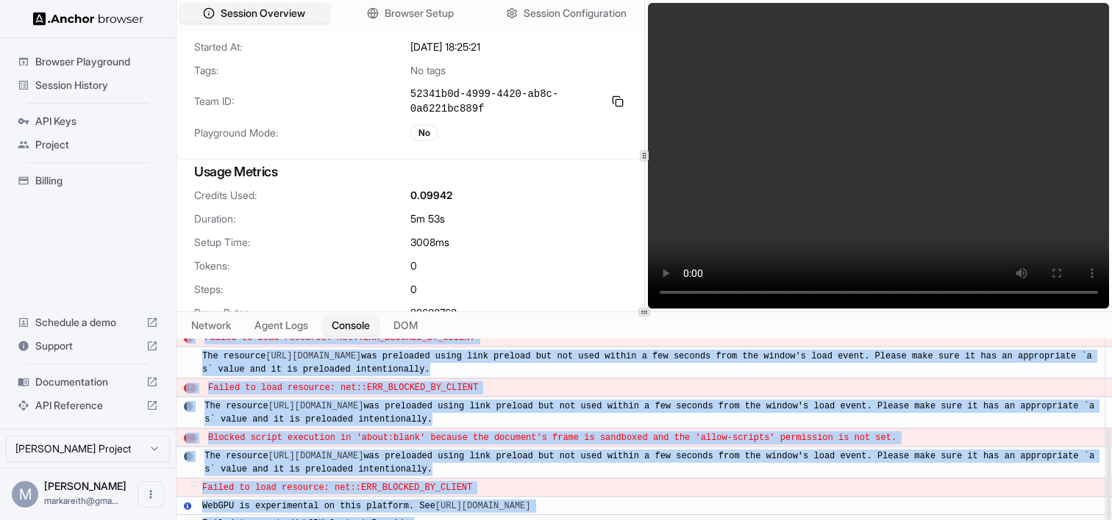
scroll to position [255, 0]
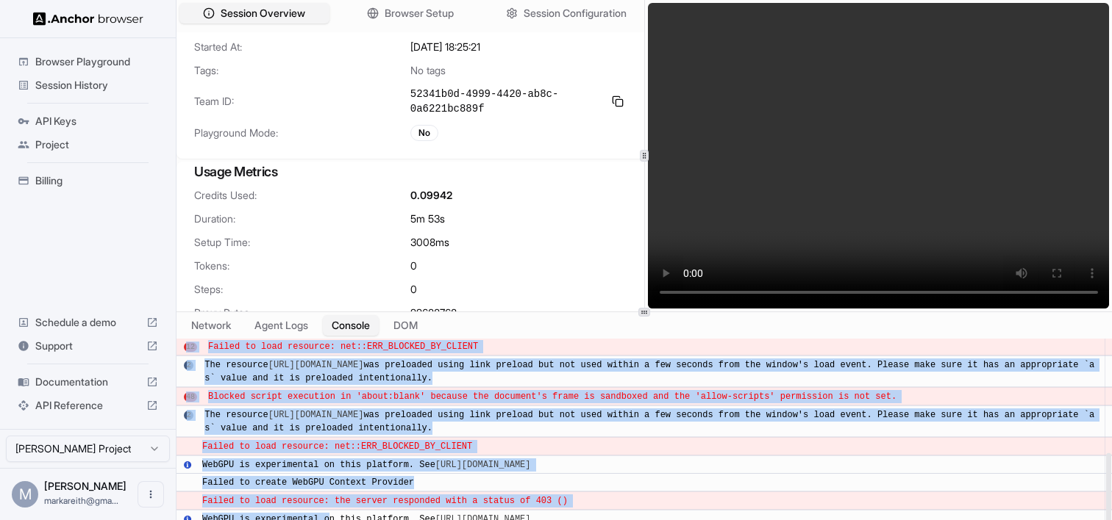
drag, startPoint x: 210, startPoint y: 347, endPoint x: 329, endPoint y: 520, distance: 210.0
click at [329, 520] on html "Browser Playground Session History API Keys Project Billing Schedule a demo Sup…" at bounding box center [556, 260] width 1112 height 520
copy div "Failed to load resource: net::ERR_BLOCKED_BY_CLIENT ​ Refused to set unsafe hea…"
click at [96, 85] on span "Session History" at bounding box center [96, 85] width 123 height 15
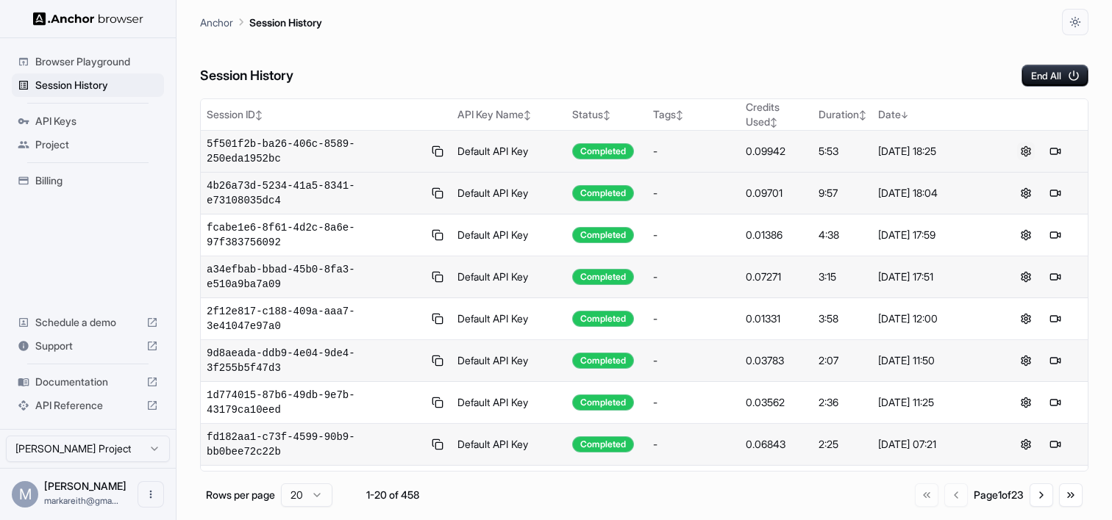
click at [1024, 153] on button at bounding box center [1026, 152] width 18 height 18
